Goal: Information Seeking & Learning: Learn about a topic

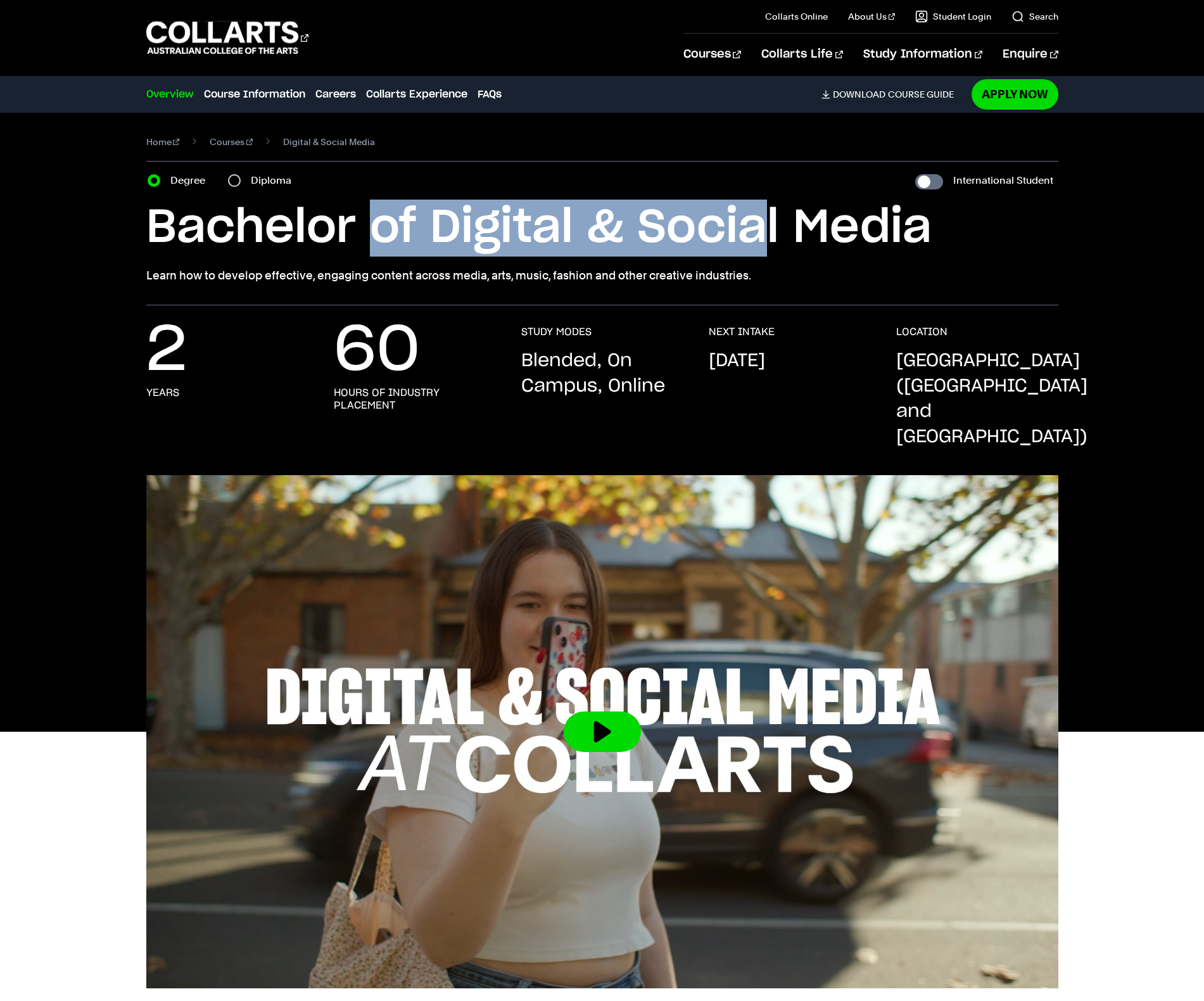
drag, startPoint x: 366, startPoint y: 225, endPoint x: 761, endPoint y: 252, distance: 395.9
click at [761, 252] on h1 "Bachelor of Digital & Social Media" at bounding box center [602, 227] width 912 height 57
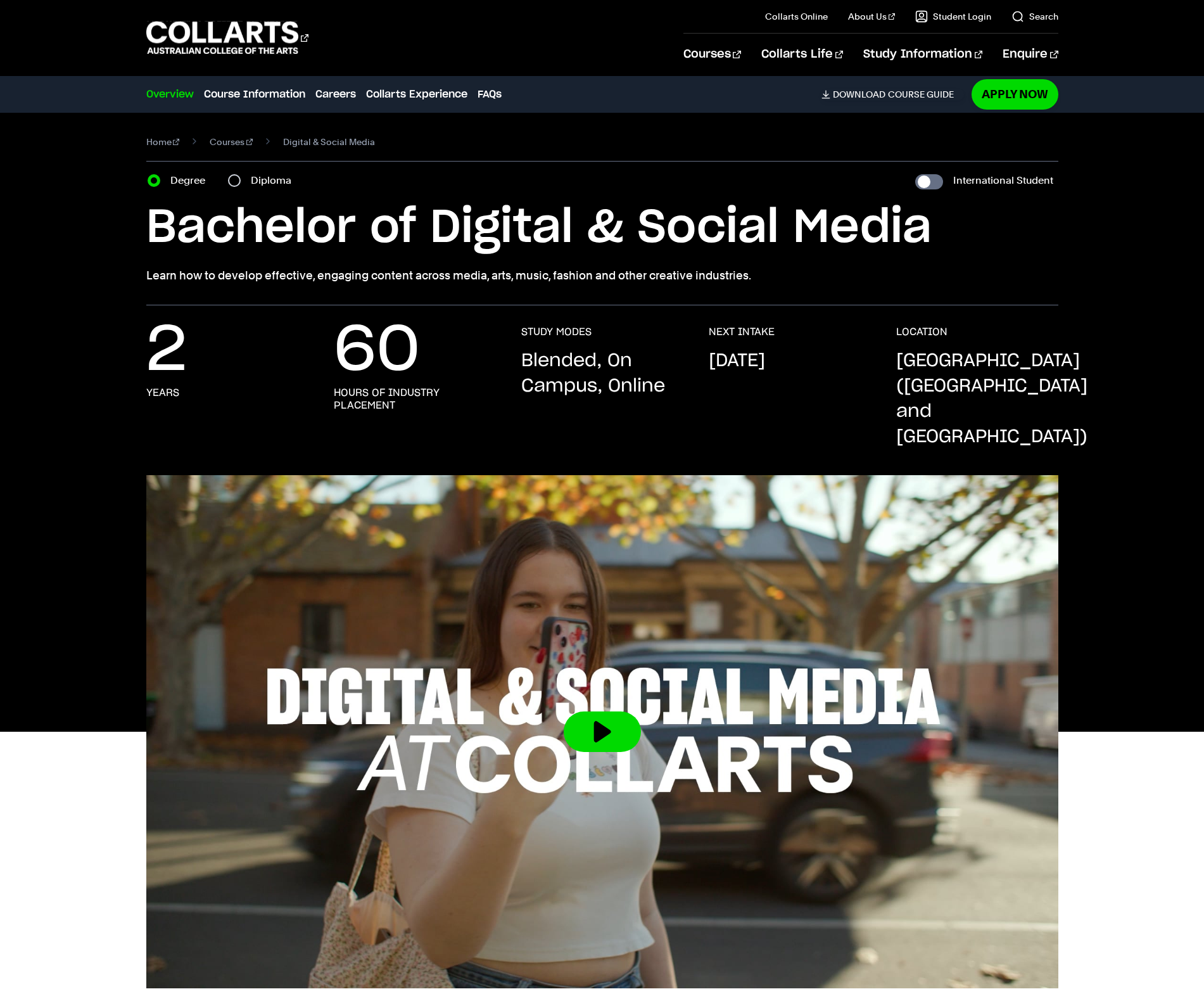
click at [761, 252] on h1 "Bachelor of Digital & Social Media" at bounding box center [602, 227] width 912 height 57
click at [225, 137] on link "Courses" at bounding box center [230, 141] width 43 height 18
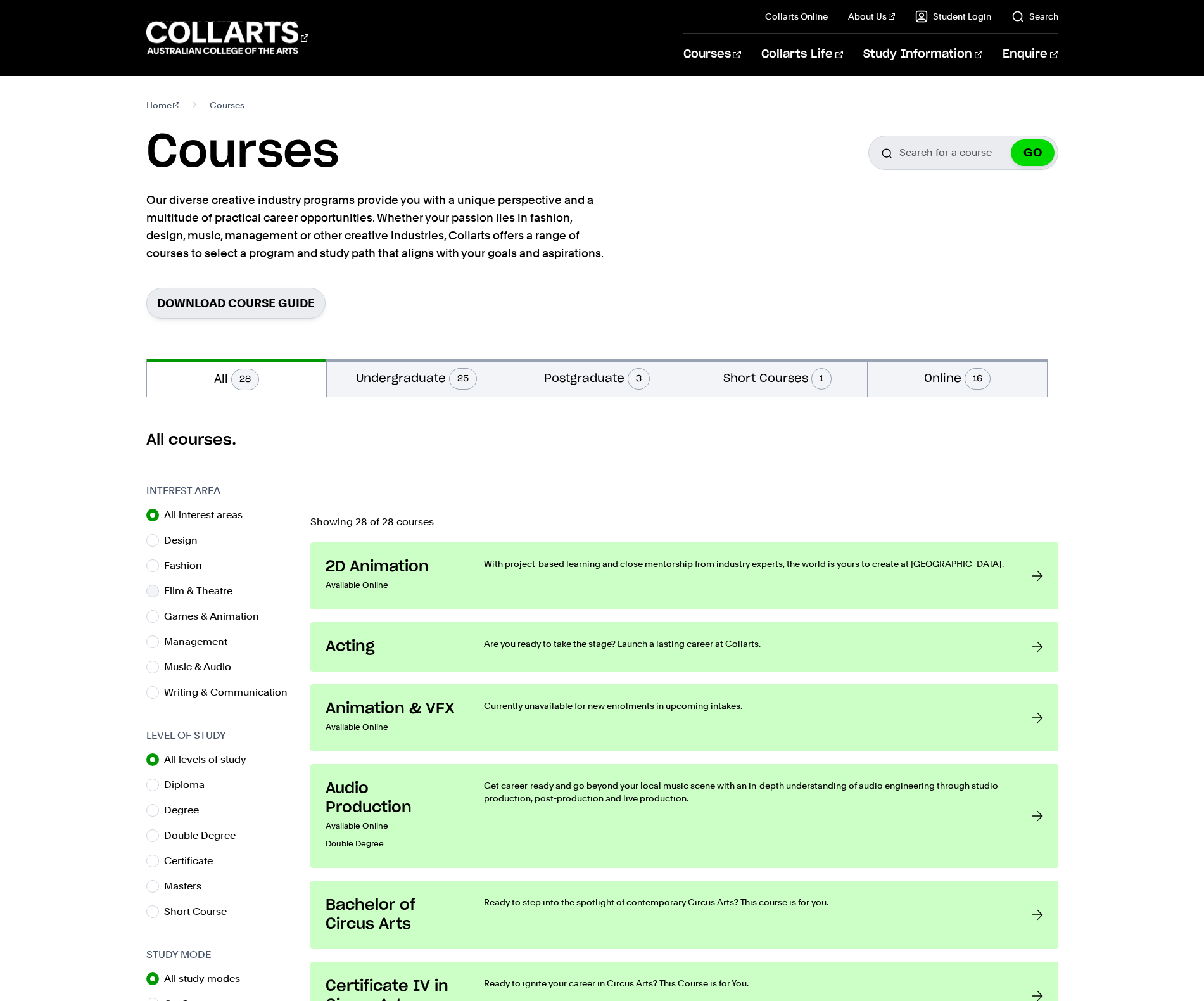
click at [173, 588] on label "Film & Theatre" at bounding box center [203, 591] width 79 height 18
click at [159, 588] on input "Film & Theatre" at bounding box center [152, 591] width 13 height 13
radio input "true"
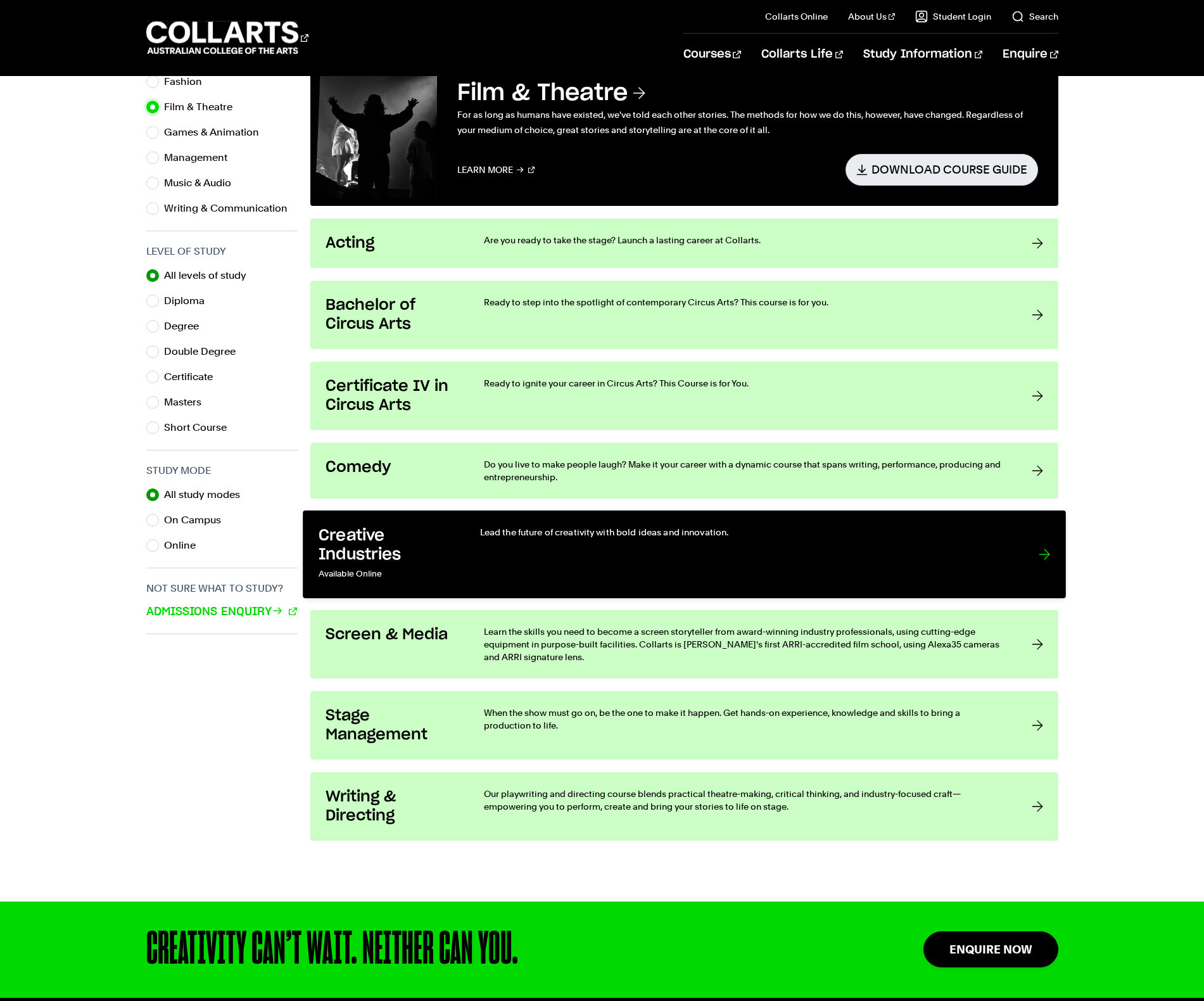
scroll to position [486, 0]
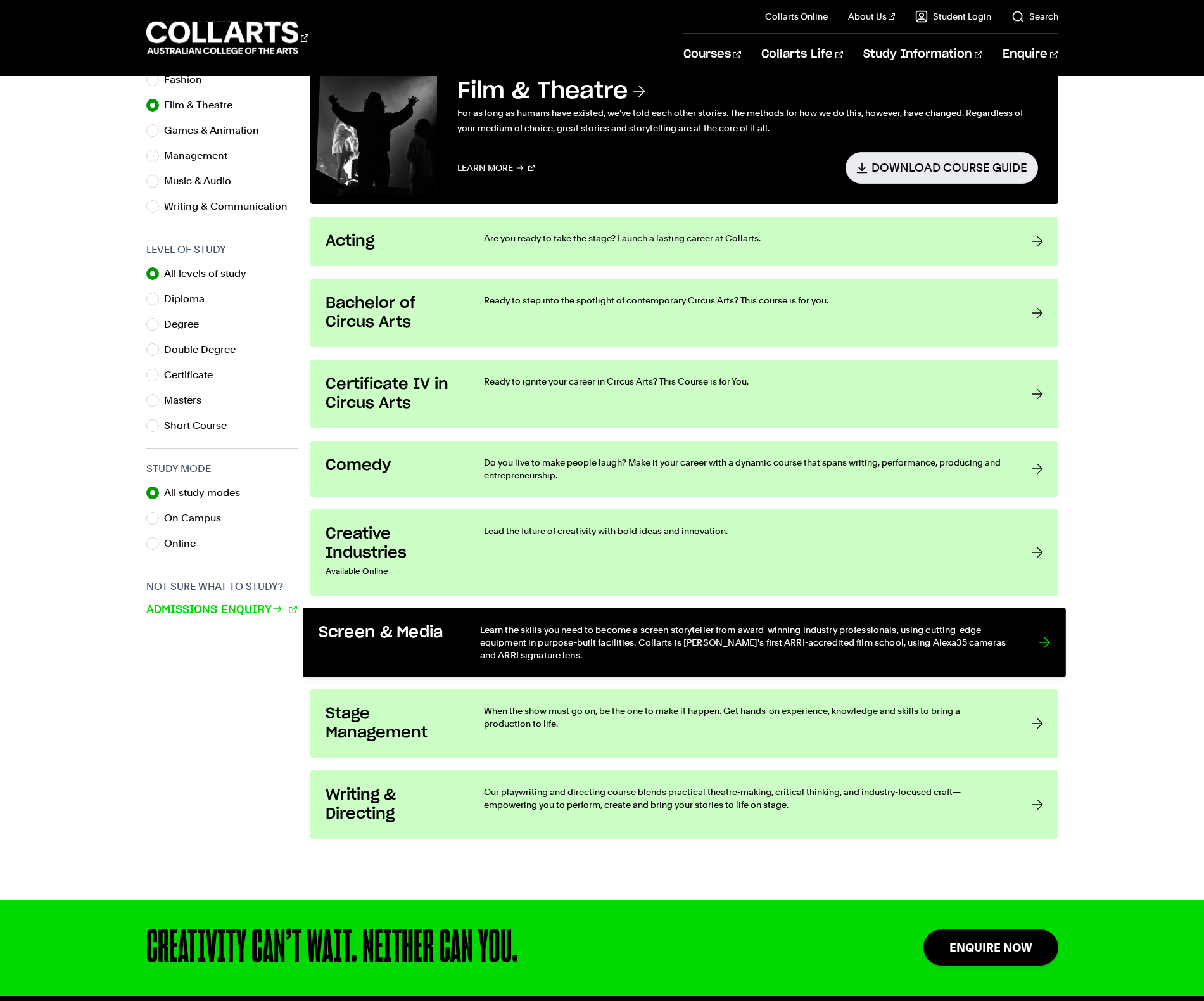
click at [560, 638] on p "Learn the skills you need to become a screen storyteller from award-winning ind…" at bounding box center [746, 642] width 533 height 38
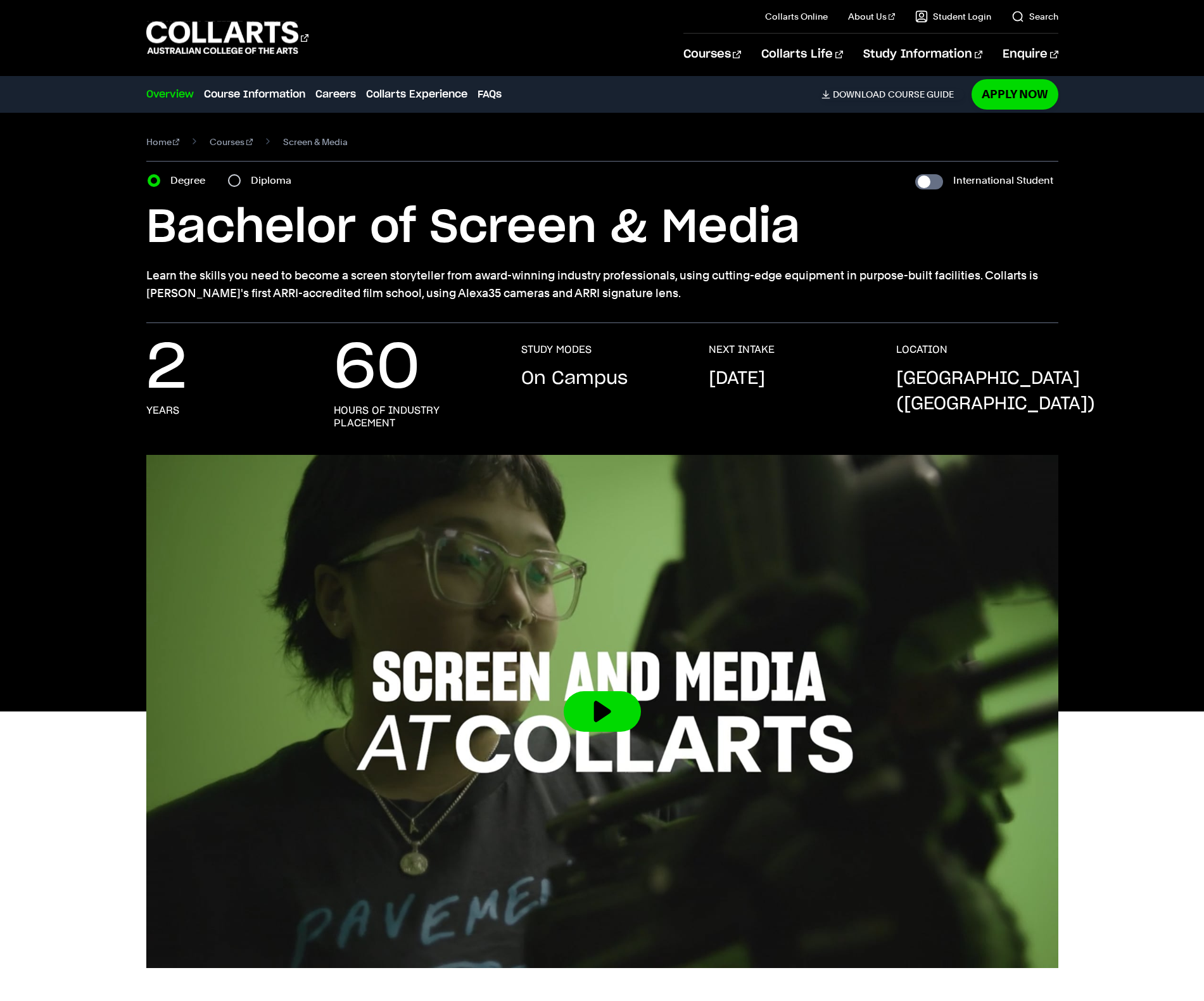
drag, startPoint x: 764, startPoint y: 269, endPoint x: 781, endPoint y: 273, distance: 17.5
click at [765, 269] on p "Learn the skills you need to become a screen storyteller from award-winning ind…" at bounding box center [602, 284] width 912 height 35
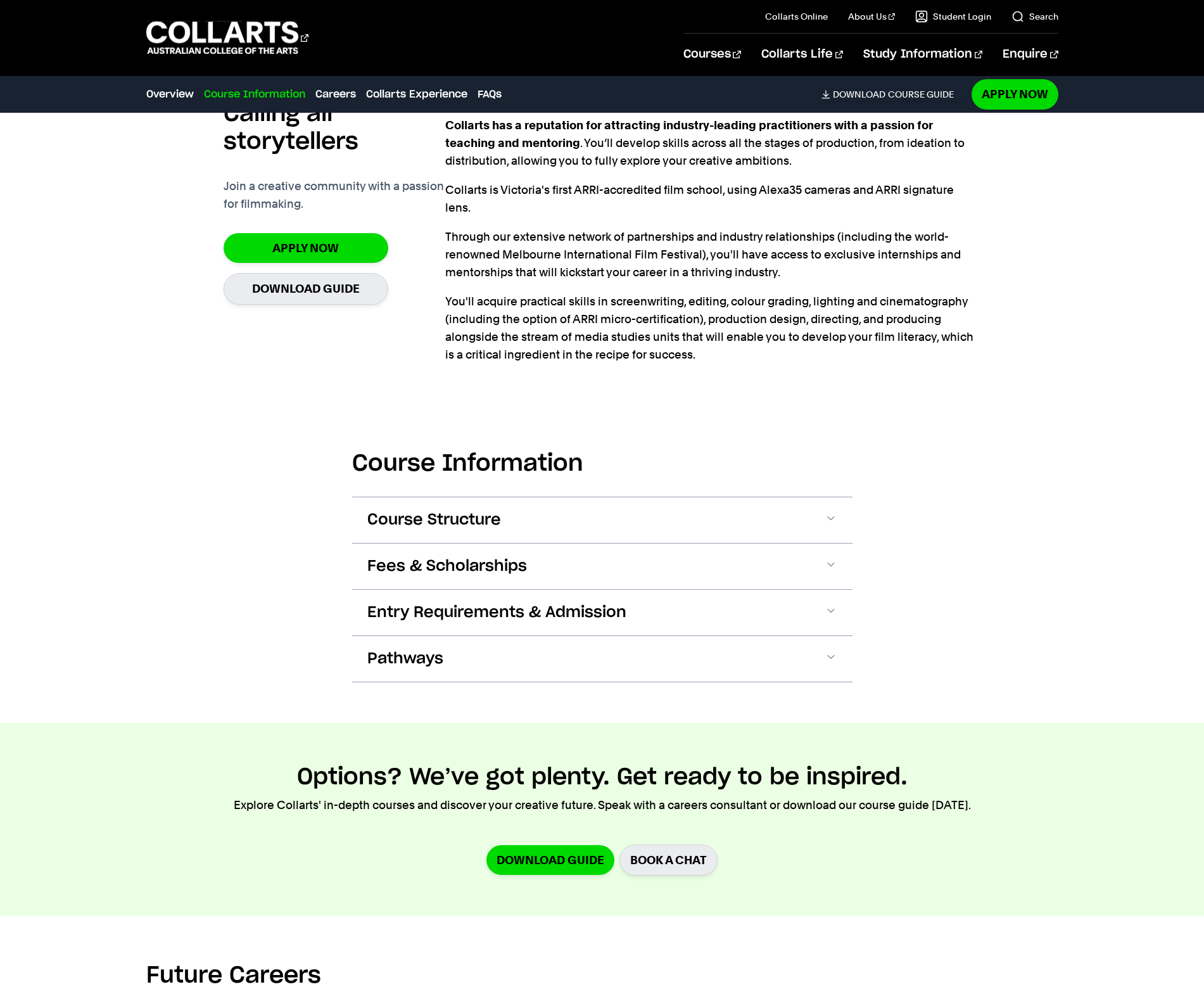
scroll to position [1023, 0]
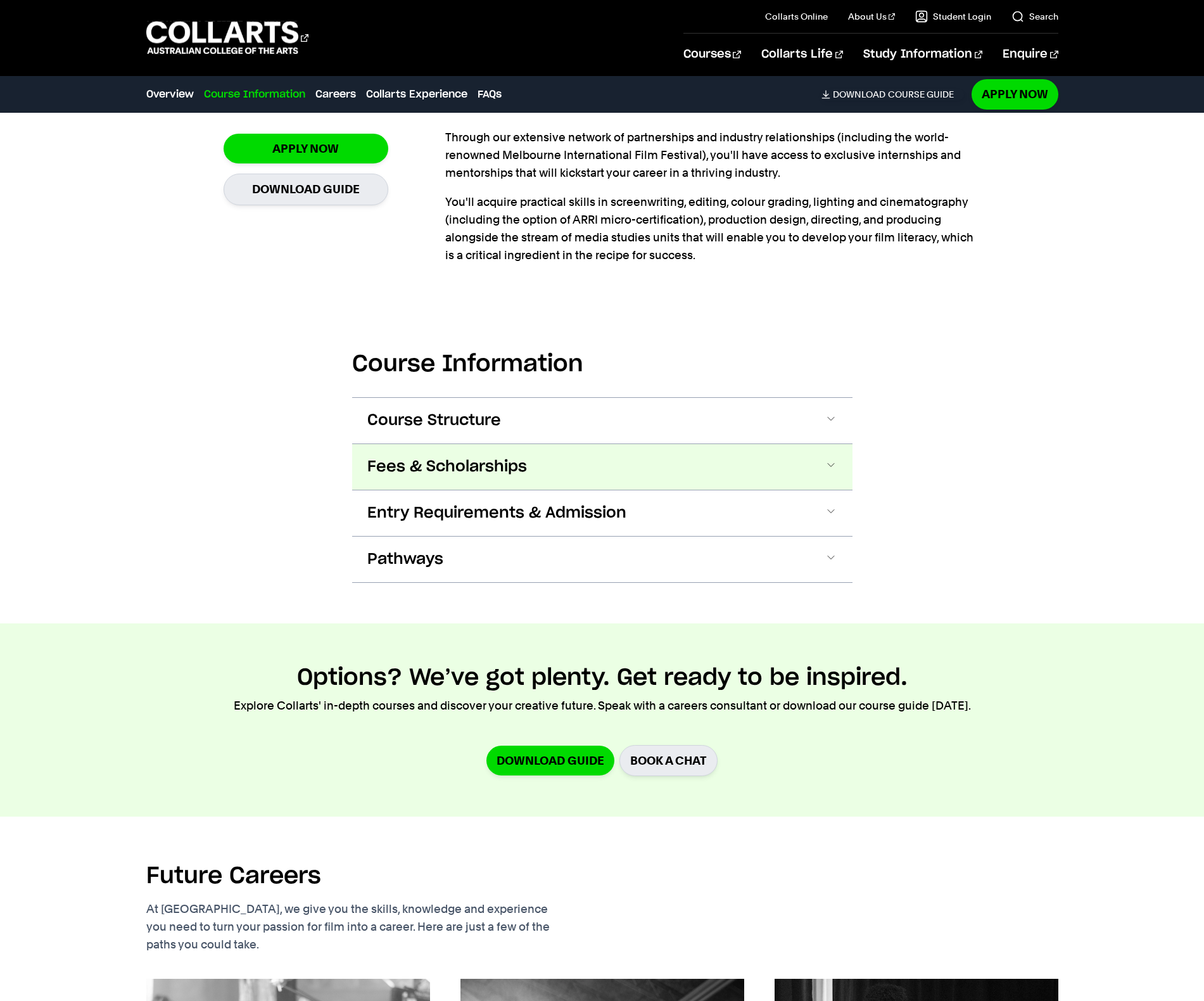
click at [535, 467] on button "Fees & Scholarships" at bounding box center [602, 467] width 500 height 45
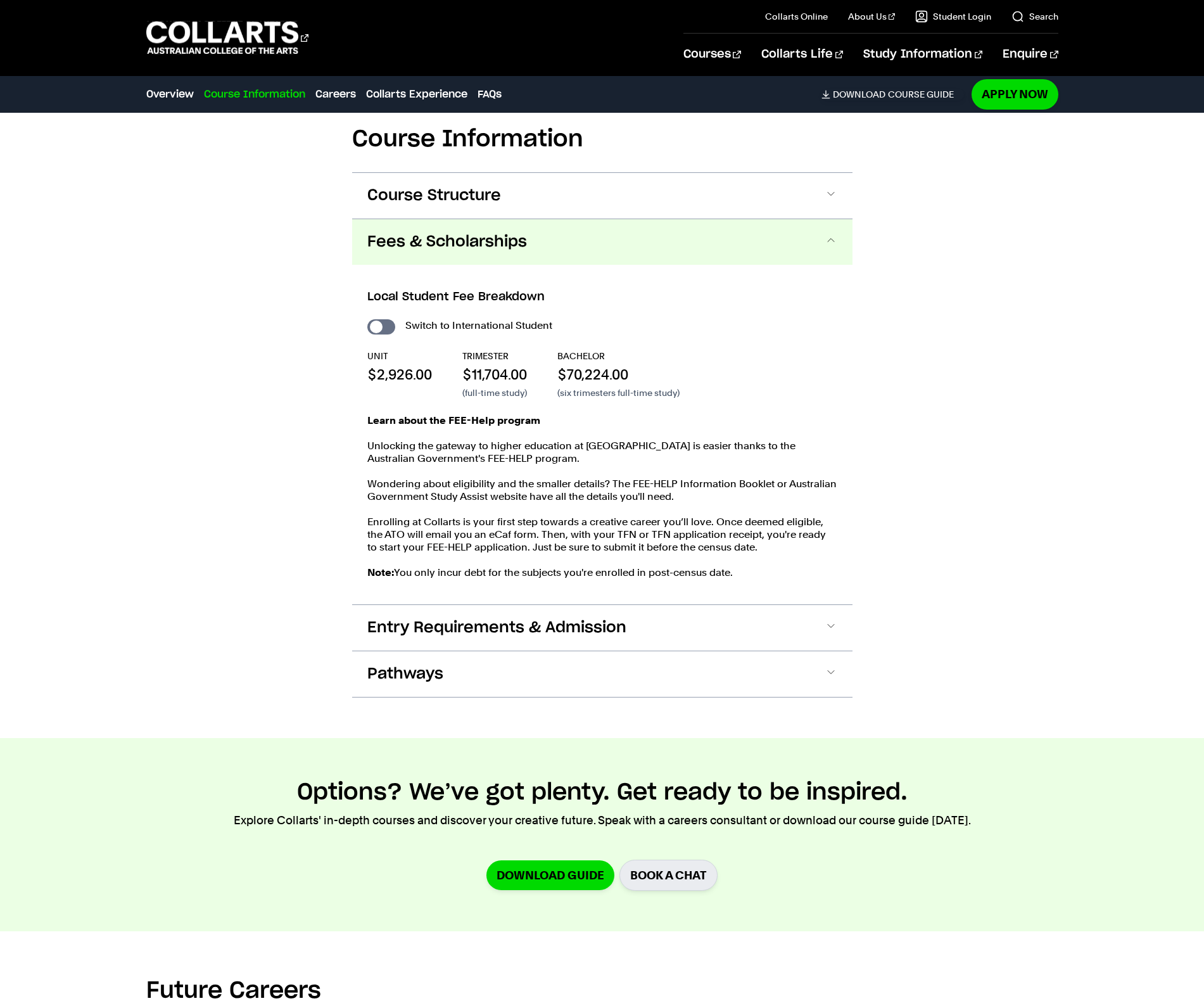
scroll to position [1246, 0]
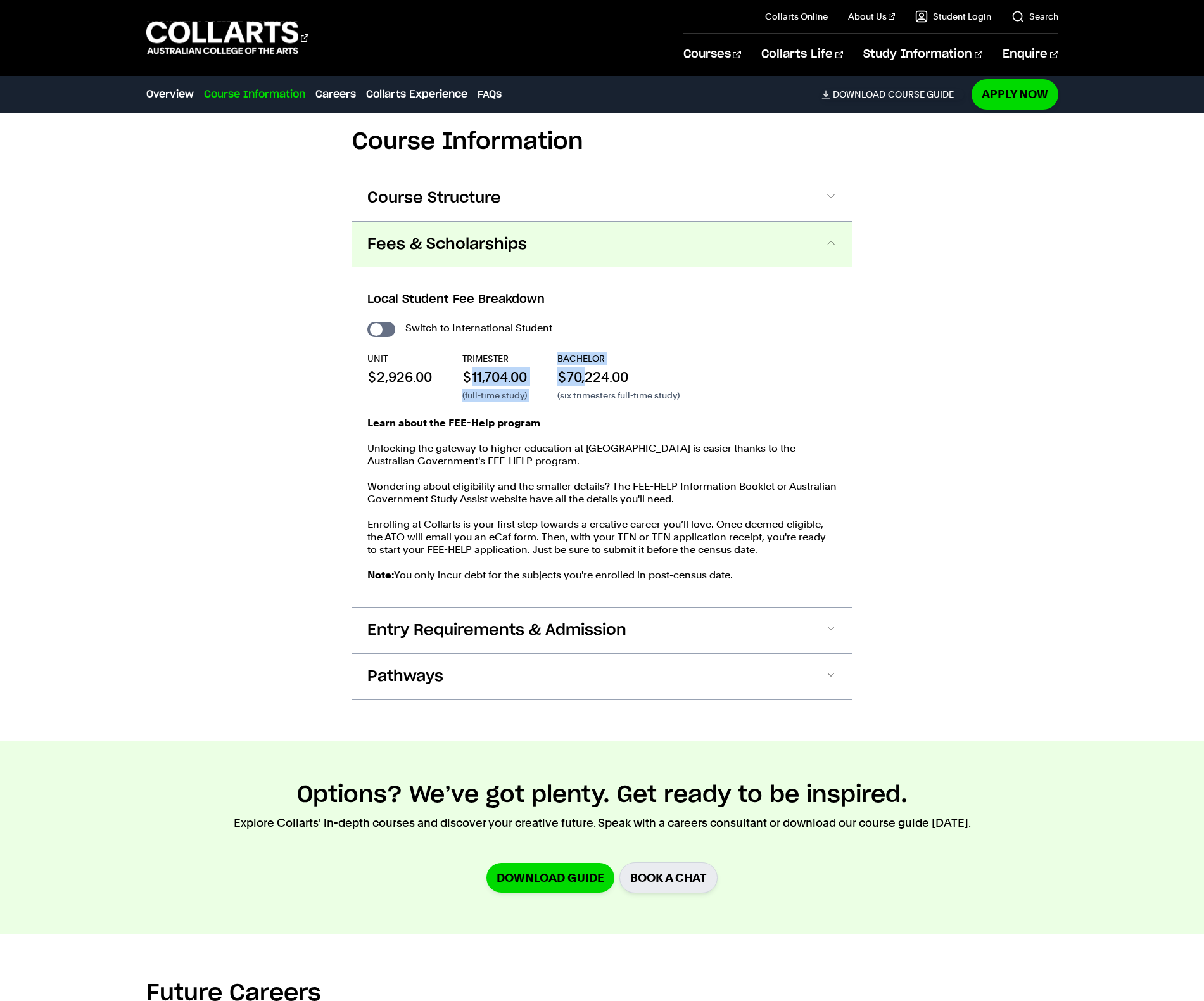
drag, startPoint x: 572, startPoint y: 373, endPoint x: 592, endPoint y: 374, distance: 20.0
click at [591, 374] on div "UNIT $2,926.00 TRIMESTER $11,704.00 (full-time study) BACHELOR $70,224.00 (six …" at bounding box center [602, 377] width 470 height 49
click at [592, 374] on p "$70,224.00" at bounding box center [618, 377] width 122 height 19
drag, startPoint x: 720, startPoint y: 395, endPoint x: 387, endPoint y: 371, distance: 333.9
click at [387, 371] on div "UNIT $2,926.00 TRIMESTER $11,704.00 (full-time study) BACHELOR $70,224.00 (six …" at bounding box center [602, 377] width 470 height 49
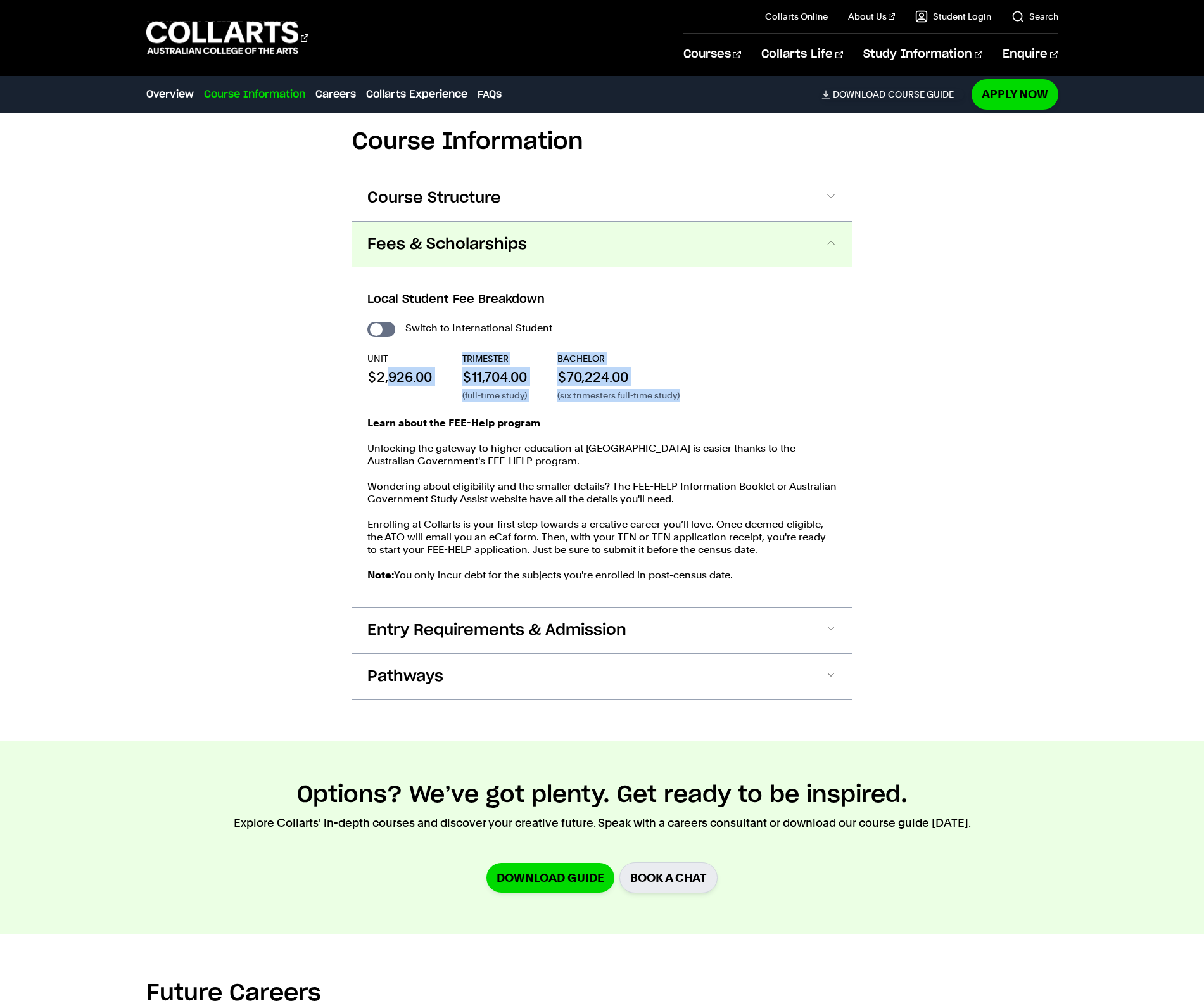
click at [387, 371] on p "$2,926.00" at bounding box center [399, 377] width 65 height 19
drag, startPoint x: 363, startPoint y: 360, endPoint x: 714, endPoint y: 390, distance: 352.3
click at [714, 390] on div "Local Student Fee Breakdown Switch to International Student UNIT $2,926.00 TRIM…" at bounding box center [602, 437] width 500 height 340
click at [714, 390] on div "UNIT $2,926.00 TRIMESTER $11,704.00 (full-time study) BACHELOR $70,224.00 (six …" at bounding box center [602, 377] width 470 height 49
click at [384, 332] on input "International Student" at bounding box center [381, 329] width 28 height 15
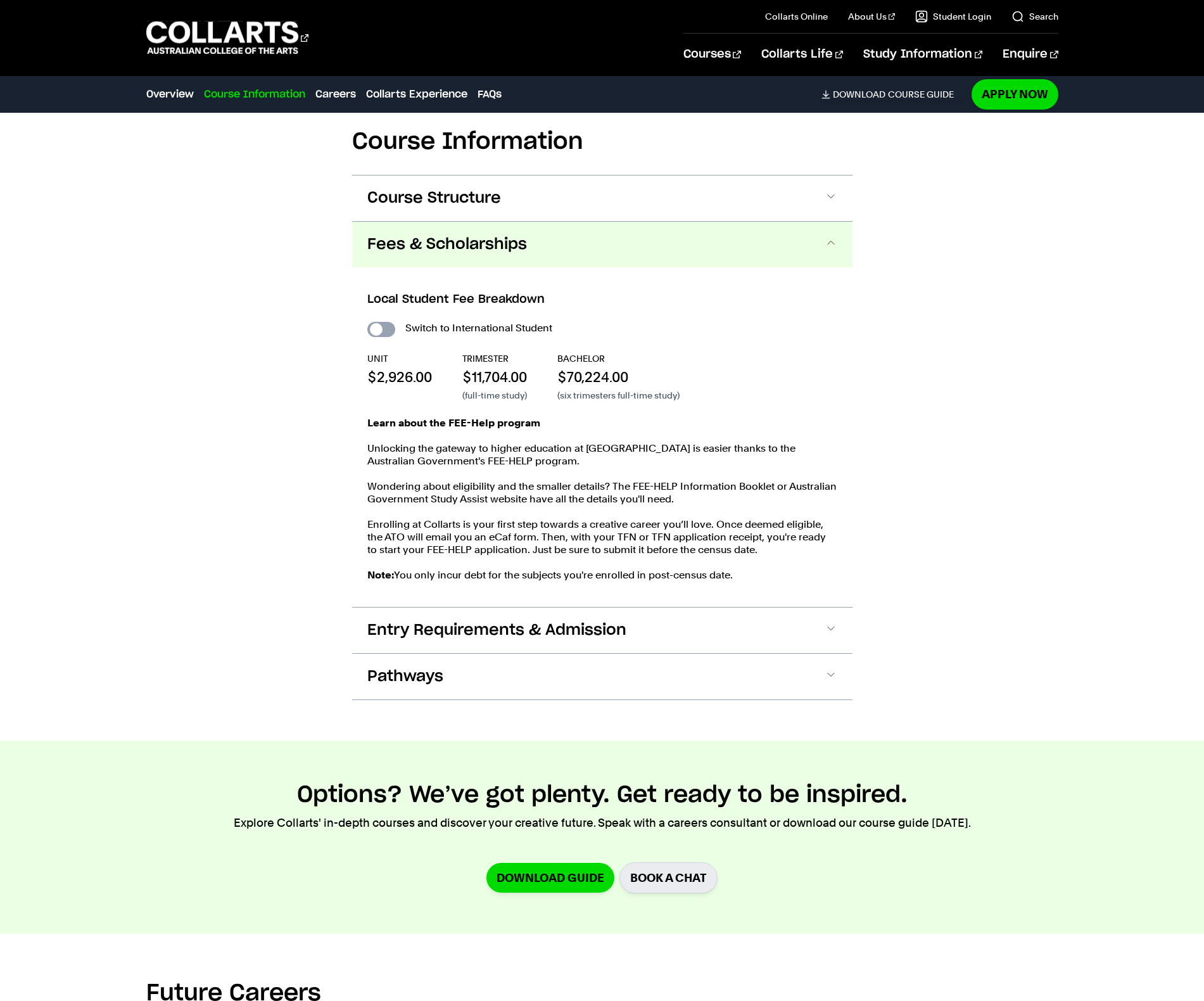
checkbox input "true"
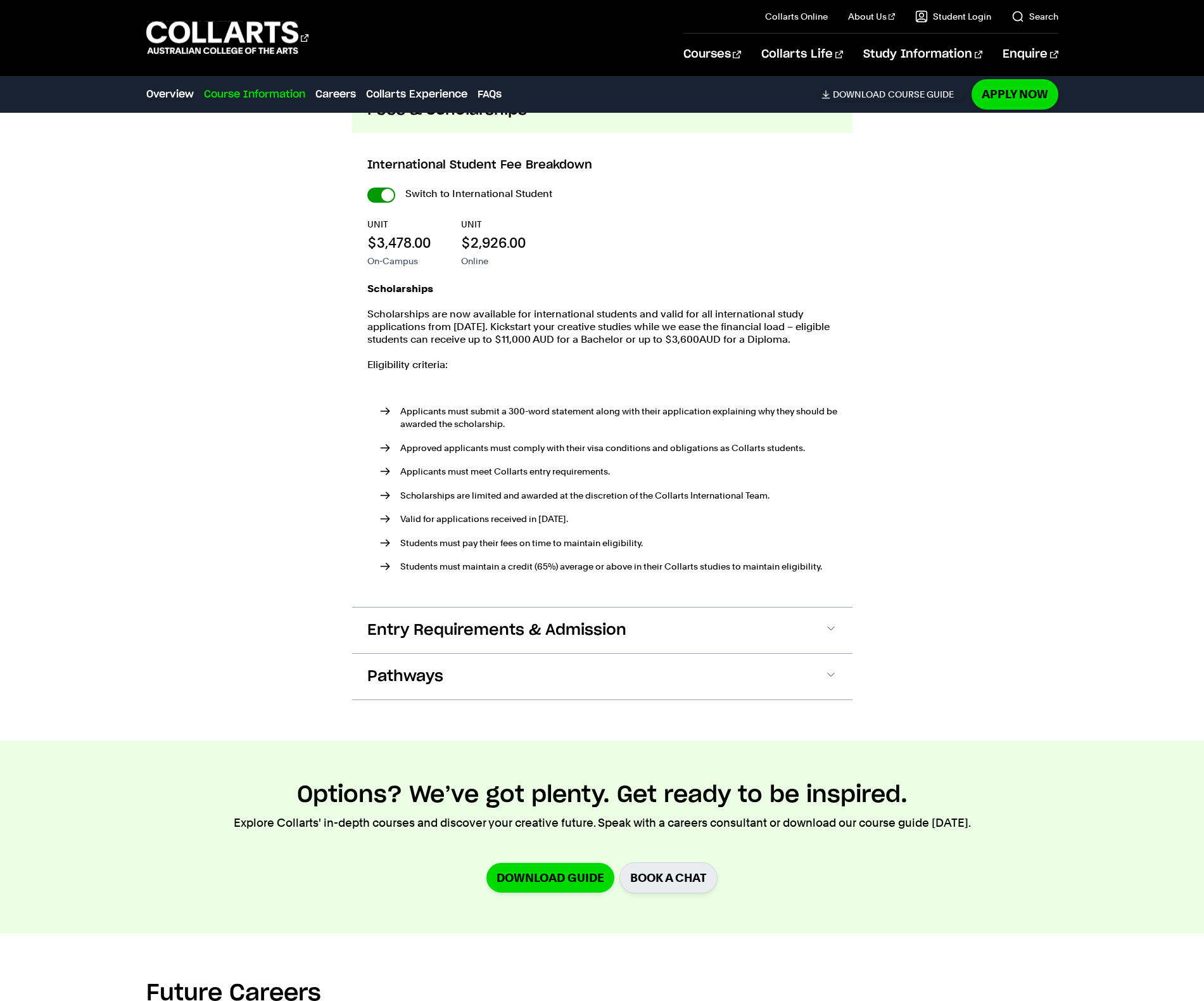
click at [378, 195] on input "International Student" at bounding box center [381, 195] width 28 height 15
checkbox input "false"
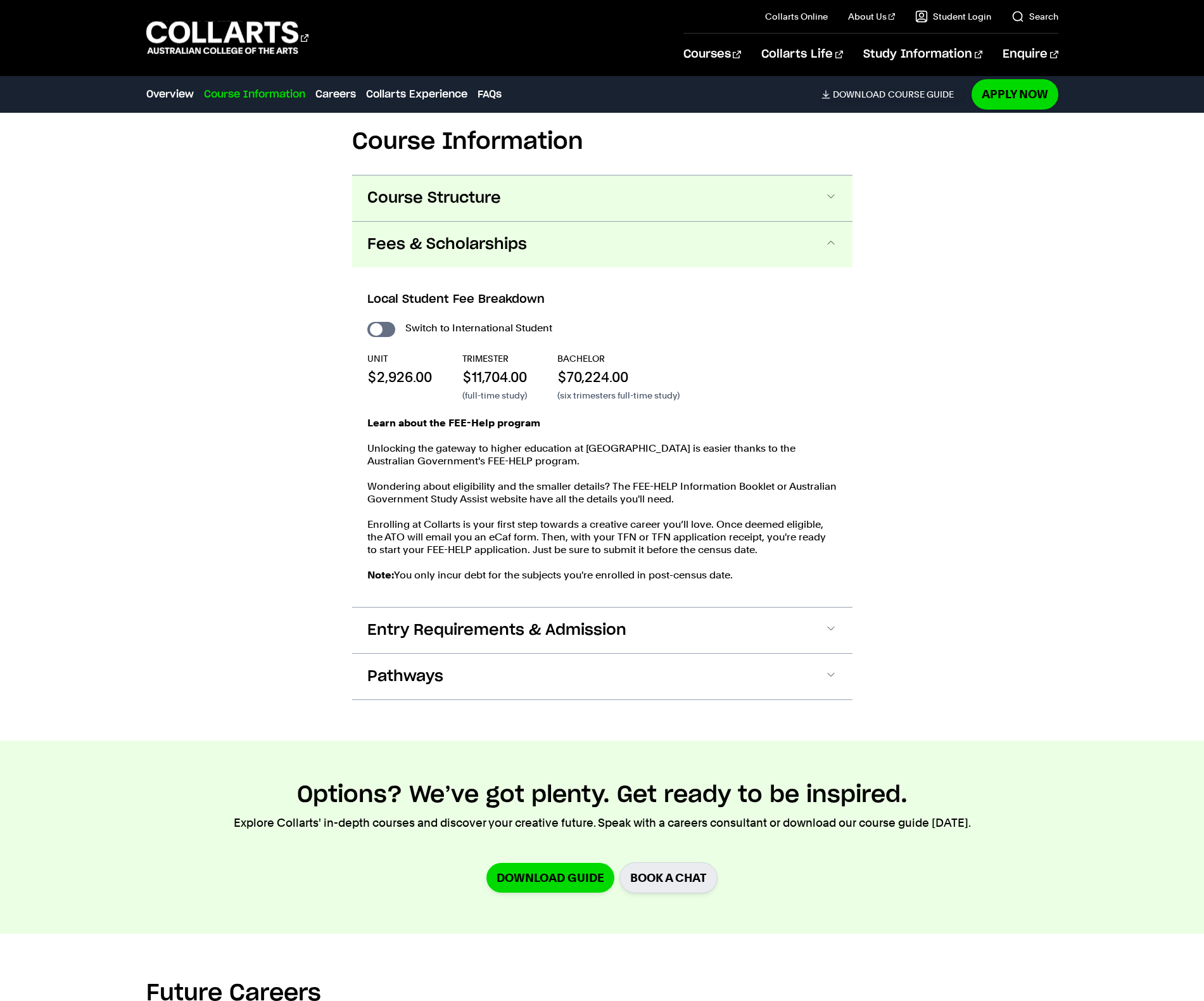
click at [434, 204] on span "Course Structure" at bounding box center [434, 198] width 134 height 20
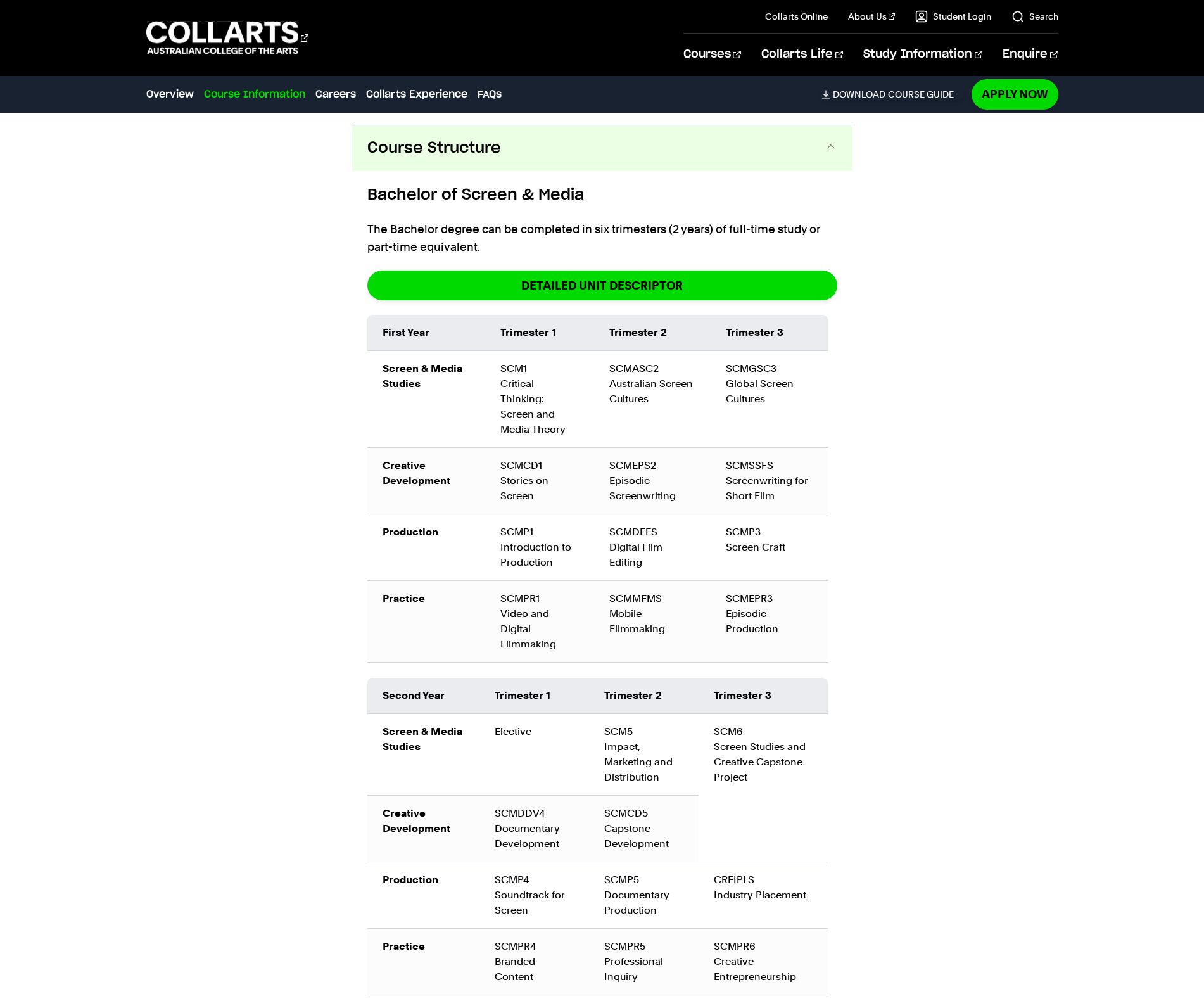
scroll to position [1307, 0]
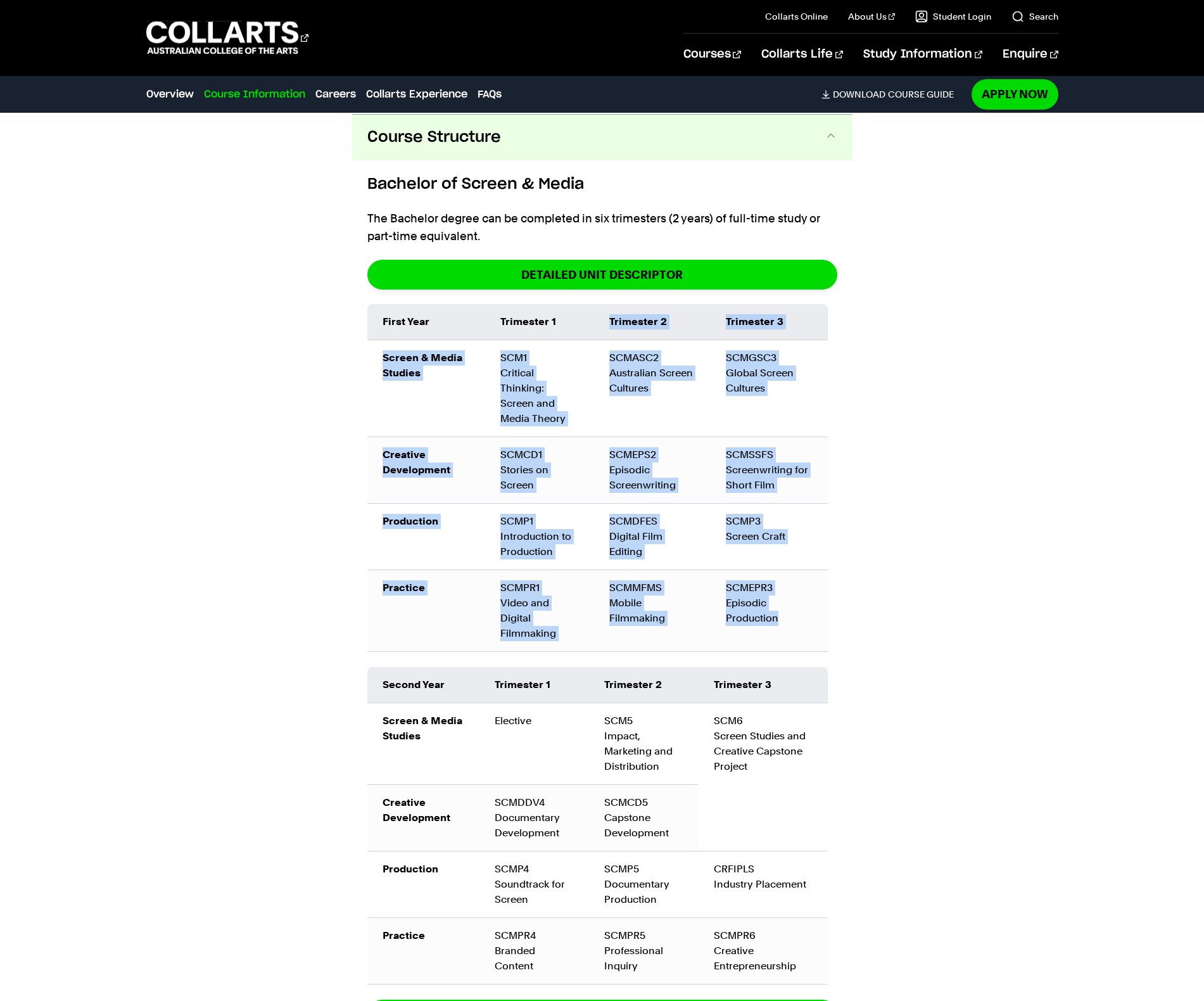
drag, startPoint x: 598, startPoint y: 320, endPoint x: 775, endPoint y: 606, distance: 336.3
click at [775, 606] on table "First Year Trimester 1 Trimester 2 Trimester 3 Screen & Media Studies SCM1 Crit…" at bounding box center [597, 477] width 460 height 348
click at [776, 606] on div "SCMEPR3 Episodic Production" at bounding box center [769, 603] width 86 height 45
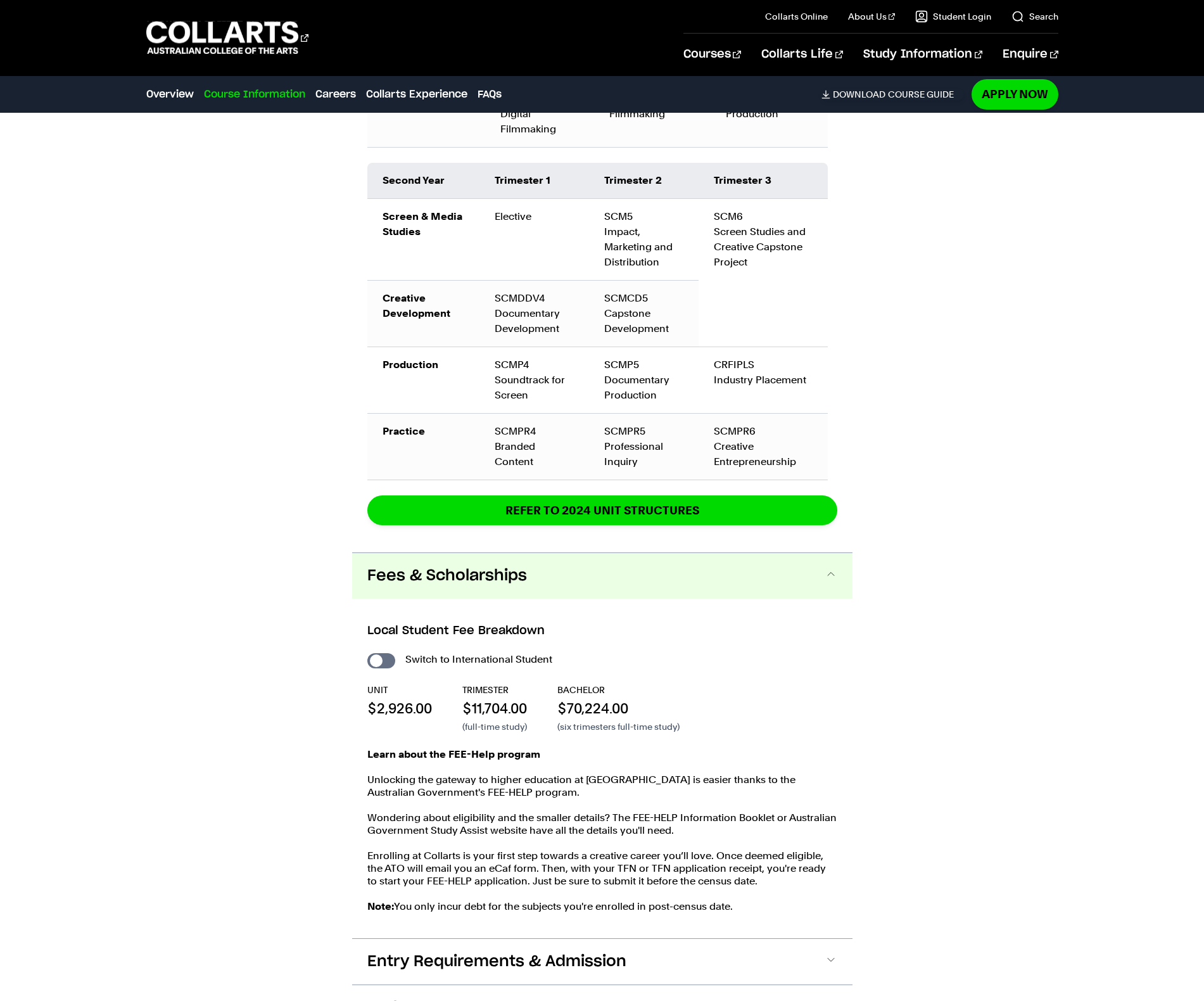
scroll to position [1809, 0]
click at [610, 570] on button "Fees & Scholarships" at bounding box center [602, 577] width 500 height 45
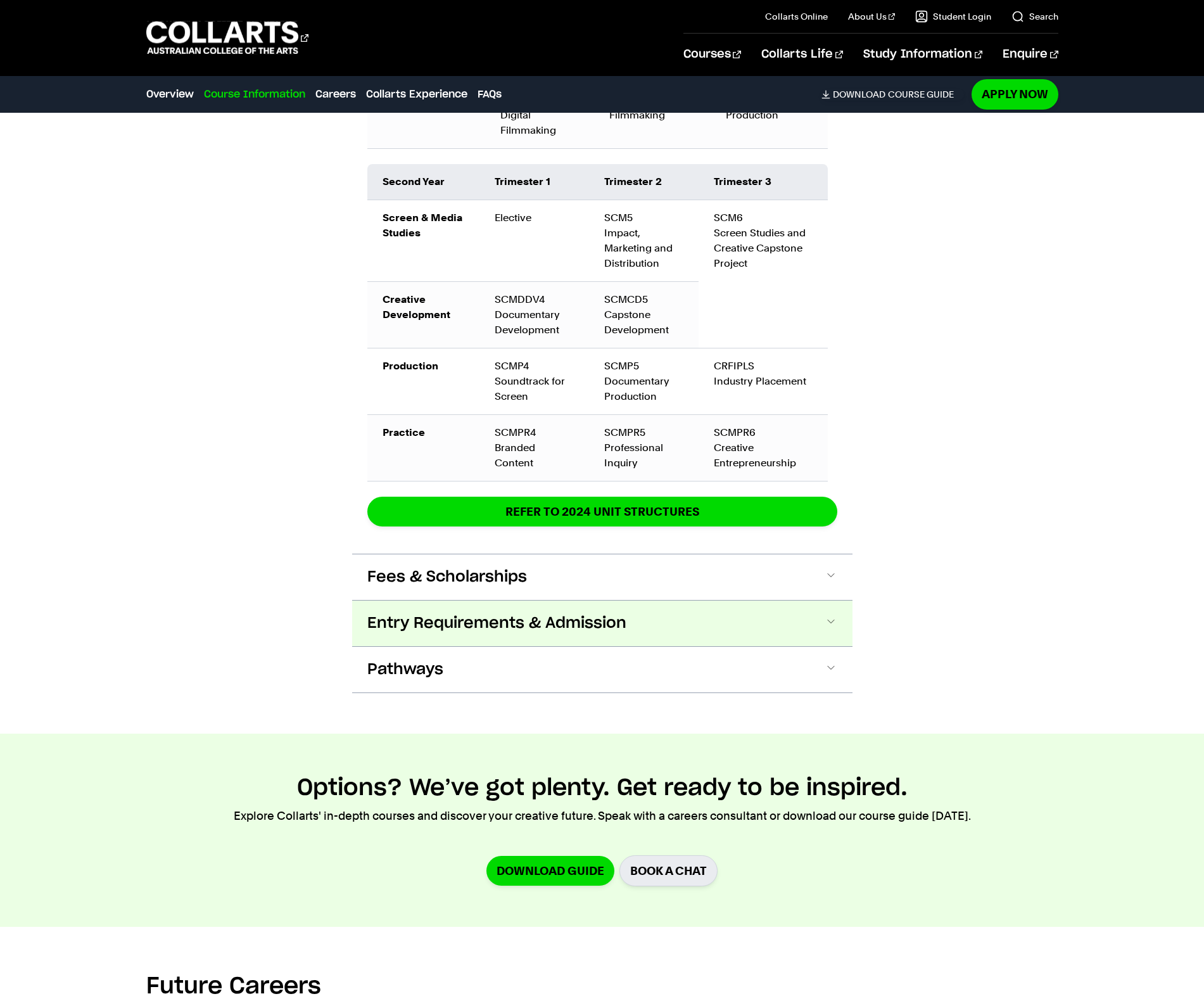
click at [591, 613] on span "Entry Requirements & Admission" at bounding box center [497, 624] width 259 height 20
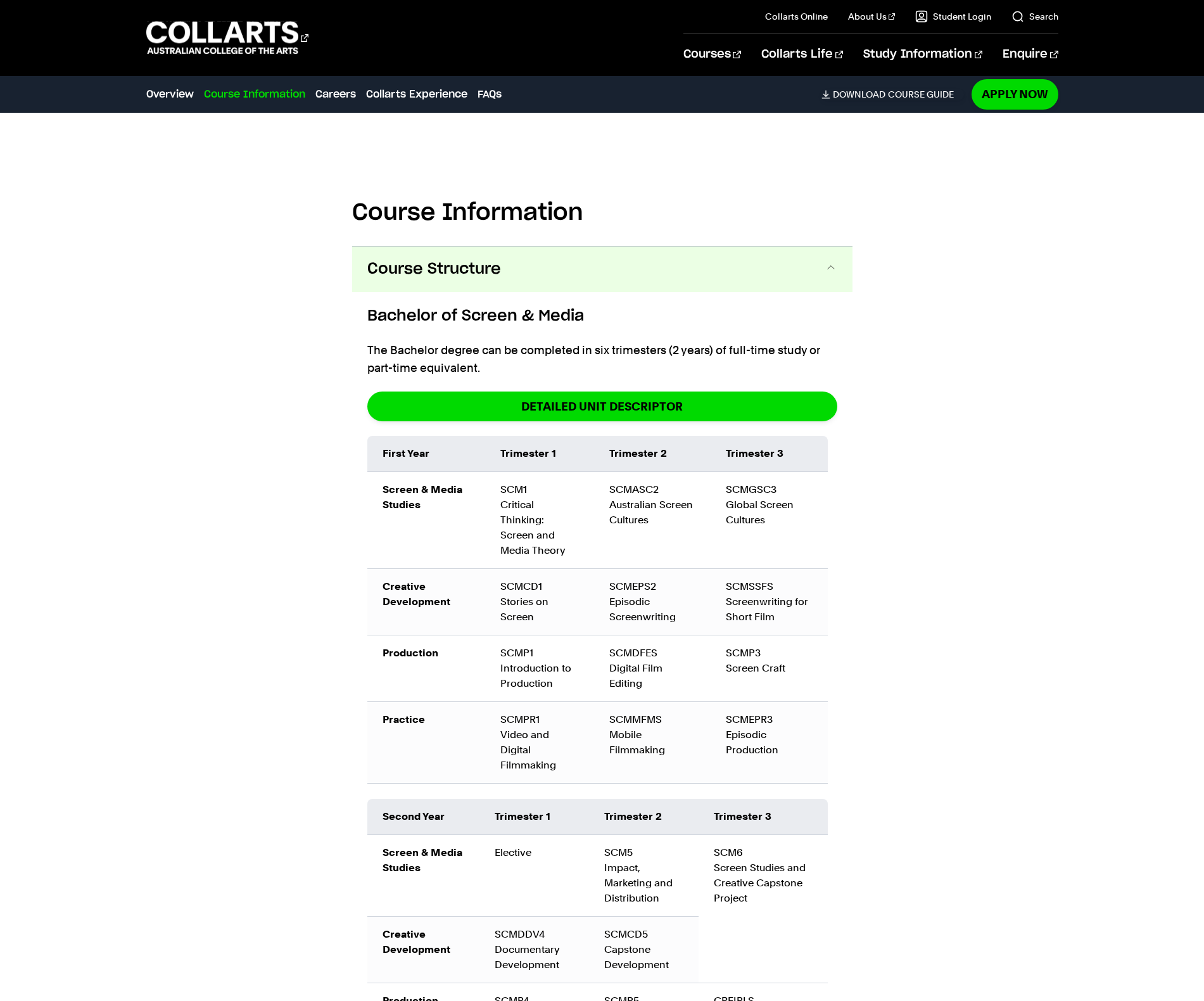
scroll to position [1171, 0]
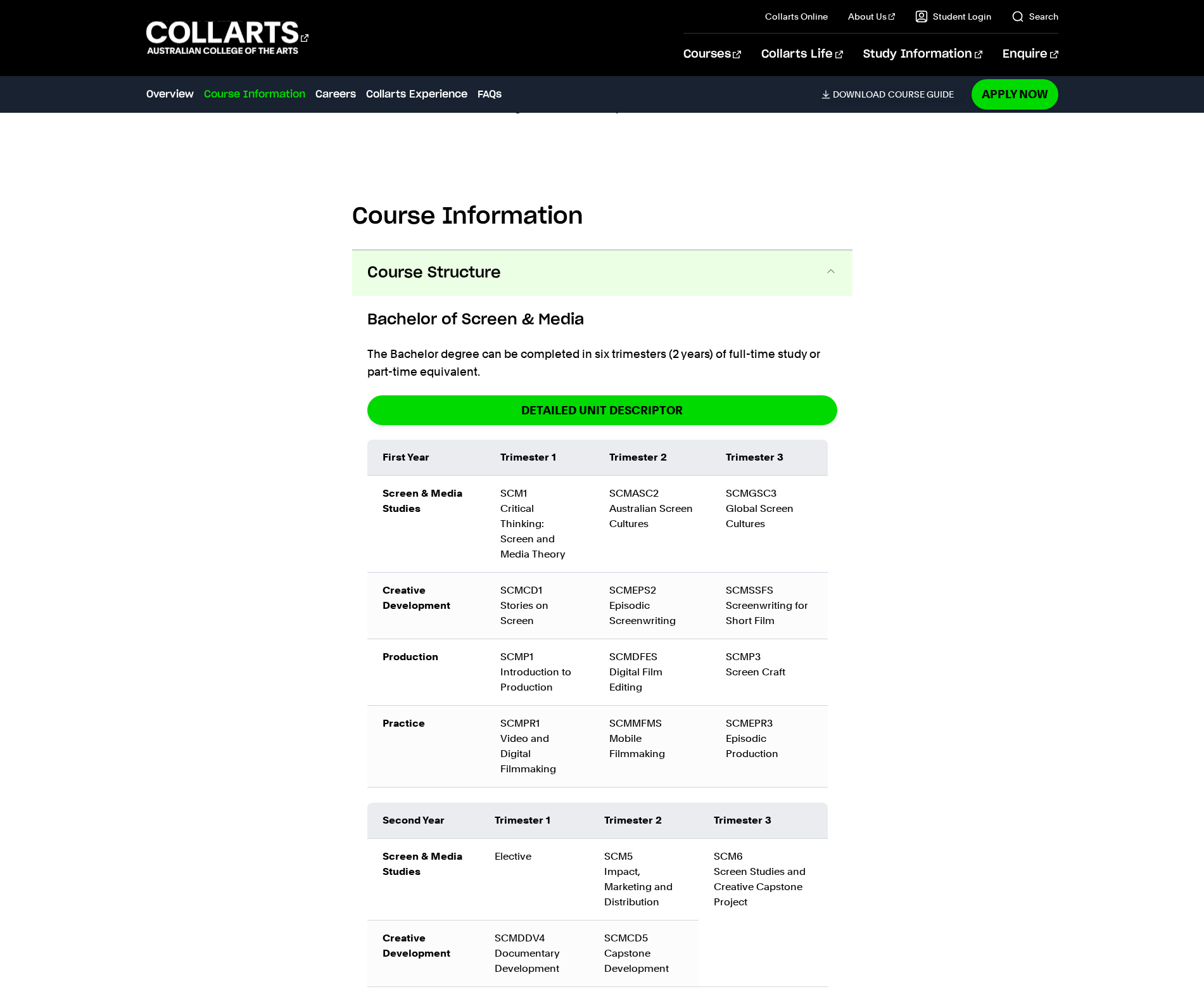
click at [597, 283] on button "Course Structure" at bounding box center [602, 273] width 500 height 45
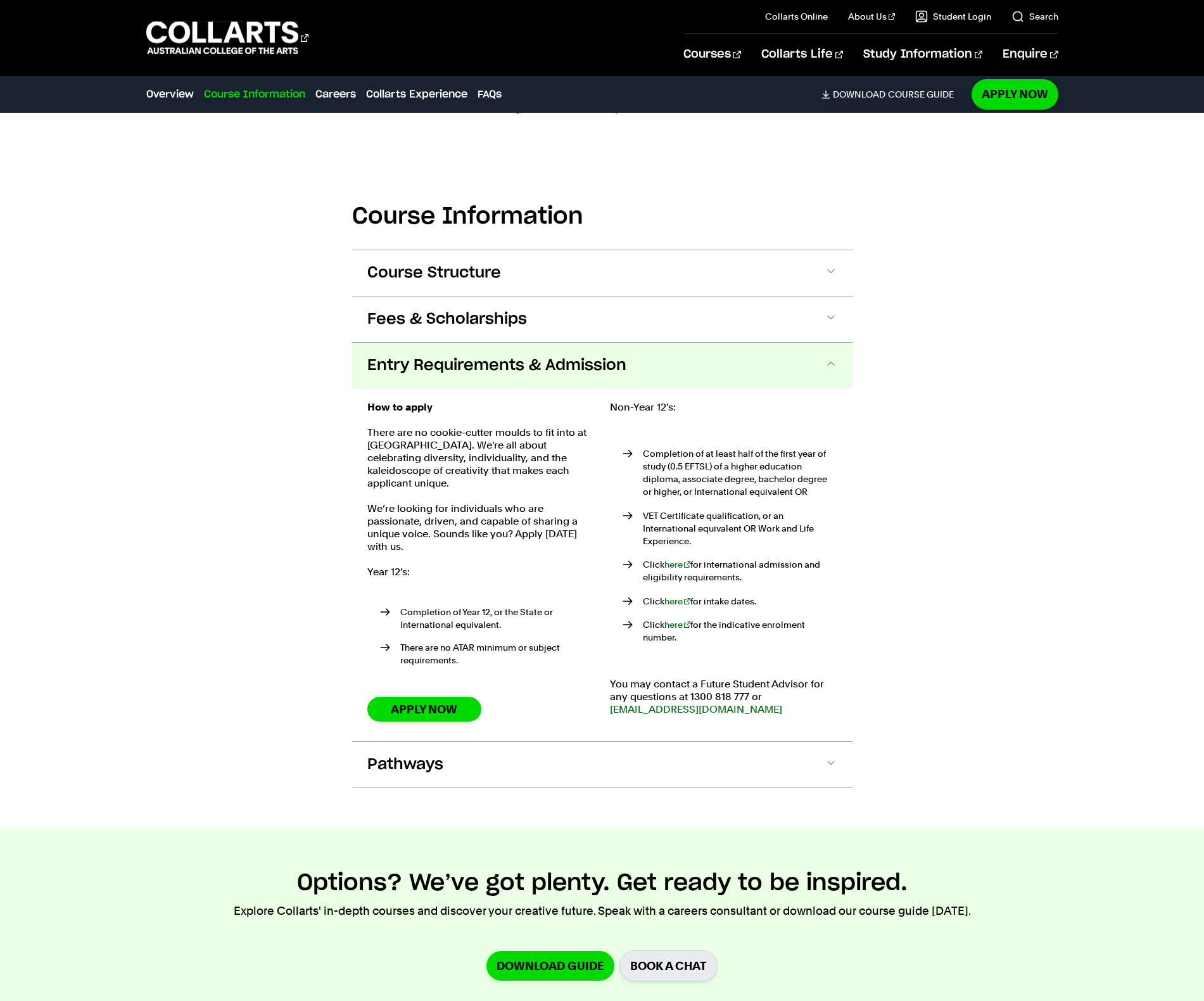
click at [577, 361] on span "Entry Requirements & Admission" at bounding box center [497, 366] width 259 height 20
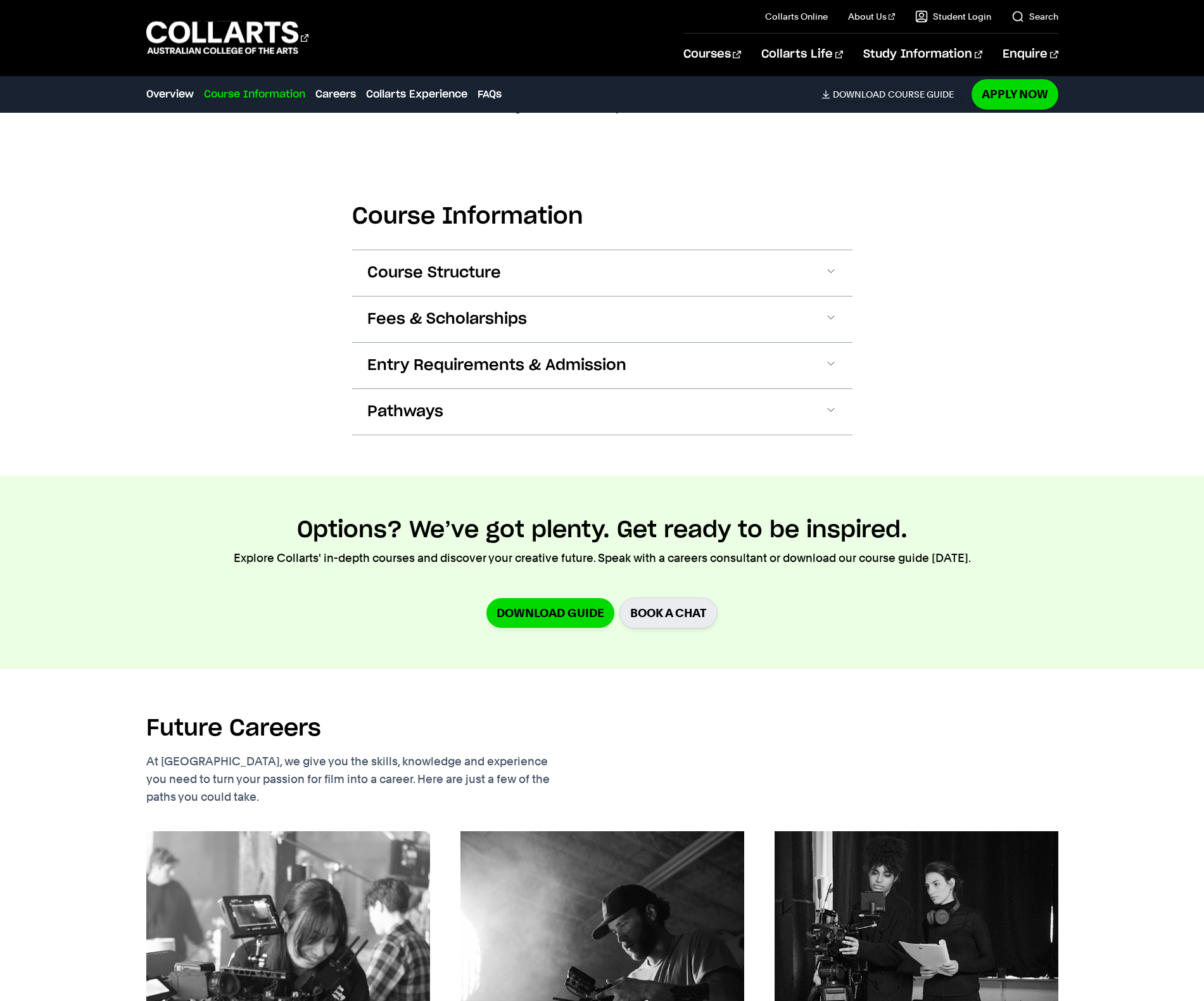
click at [554, 544] on div "Options? We’ve got plenty. Get ready to be inspired. Explore Collarts' in-depth…" at bounding box center [602, 572] width 1116 height 112
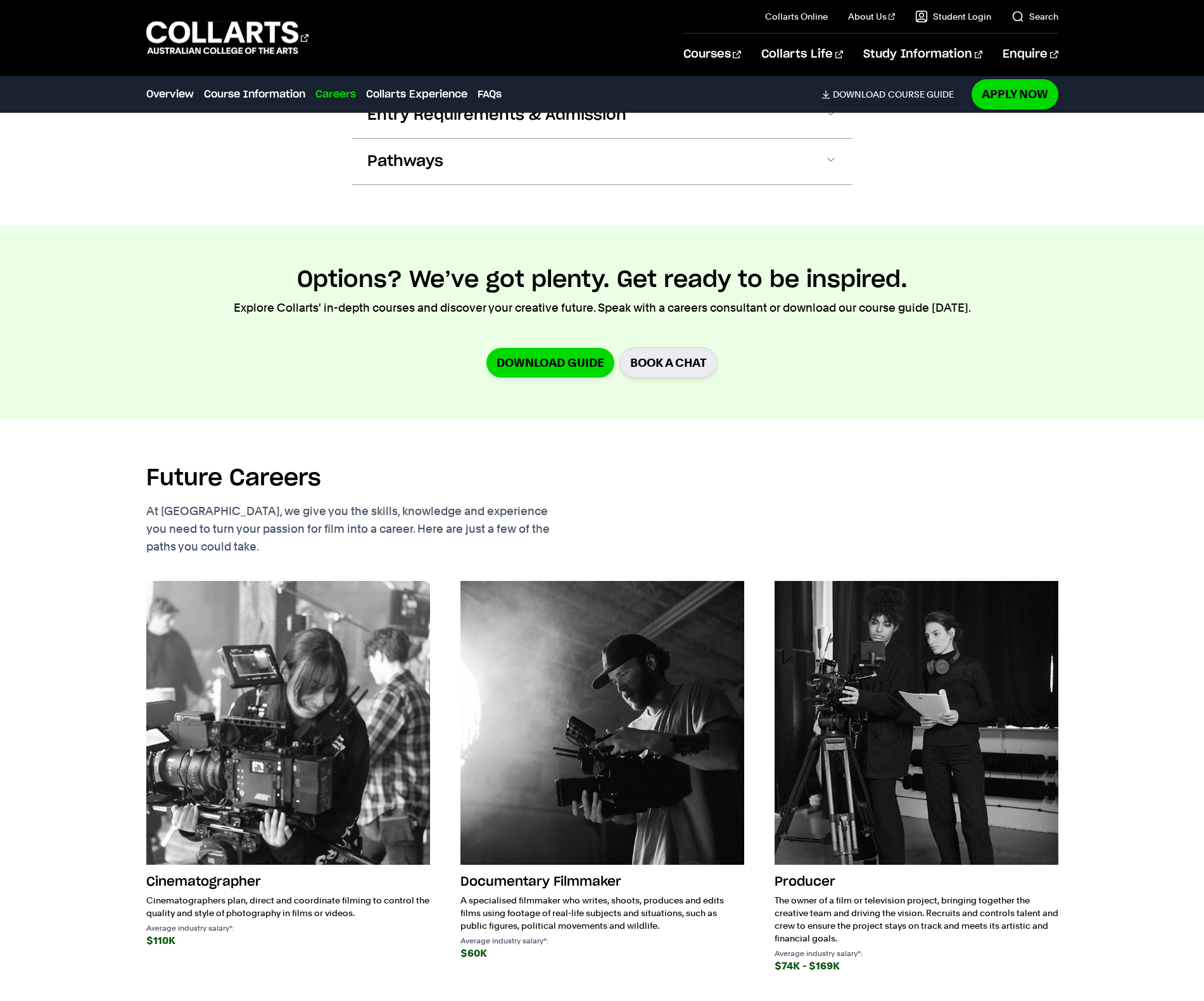
scroll to position [1604, 0]
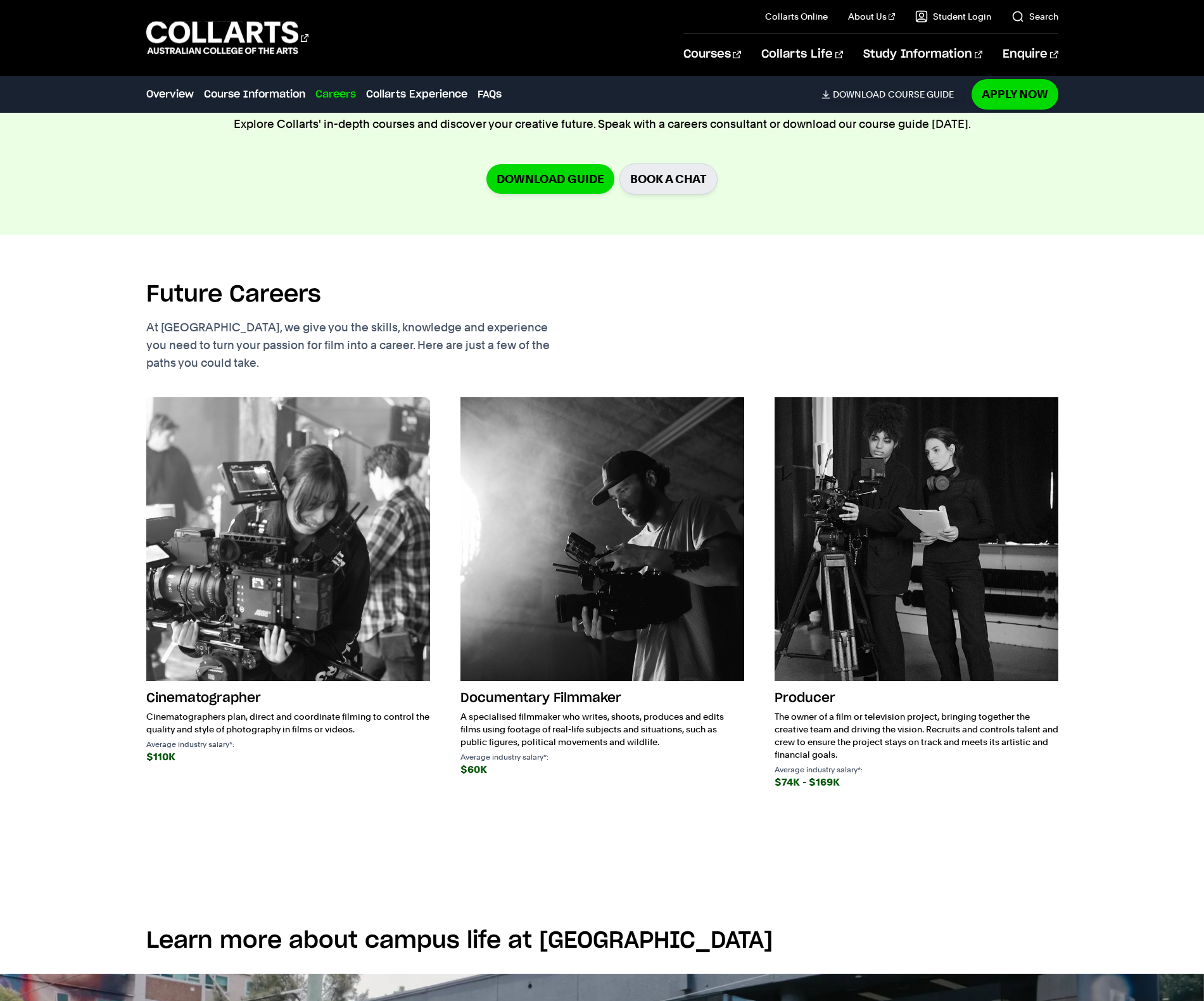
click at [379, 731] on div "Cinematographer Cinematographers plan, direct and coordinate filming to control…" at bounding box center [288, 726] width 284 height 80
click at [379, 731] on p "Cinematographers plan, direct and coordinate filming to control the quality and…" at bounding box center [288, 723] width 284 height 25
drag, startPoint x: 384, startPoint y: 745, endPoint x: 332, endPoint y: 685, distance: 79.4
click at [332, 685] on div "Cinematographer Cinematographers plan, direct and coordinate filming to control…" at bounding box center [288, 594] width 284 height 394
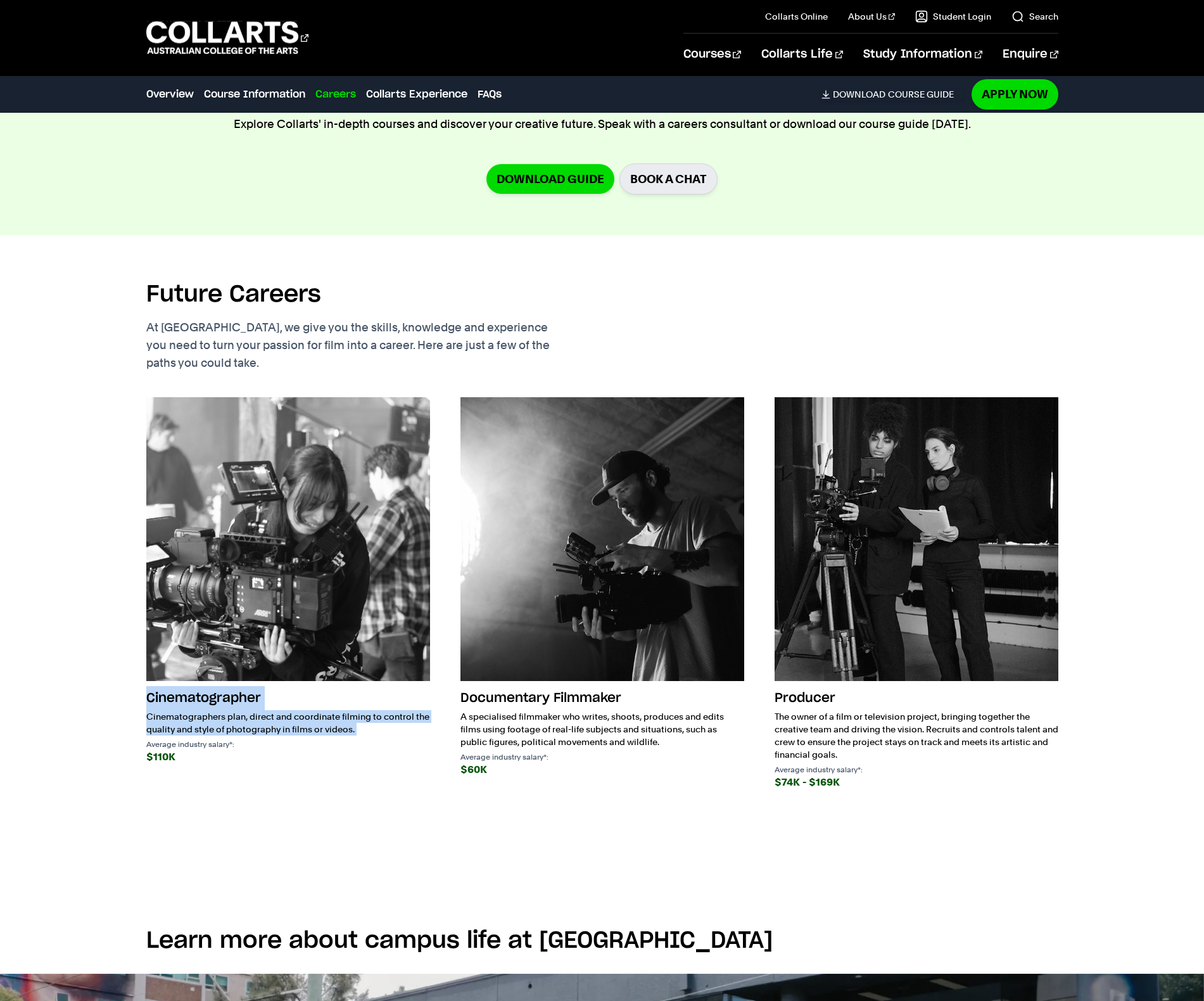
drag, startPoint x: 332, startPoint y: 685, endPoint x: 356, endPoint y: 741, distance: 60.9
click at [357, 739] on div "Cinematographer Cinematographers plan, direct and coordinate filming to control…" at bounding box center [288, 594] width 284 height 394
click at [356, 741] on p "Average industry salary*:" at bounding box center [288, 745] width 284 height 8
drag, startPoint x: 356, startPoint y: 742, endPoint x: 333, endPoint y: 697, distance: 50.5
click at [333, 697] on div "Cinematographer Cinematographers plan, direct and coordinate filming to control…" at bounding box center [288, 726] width 284 height 80
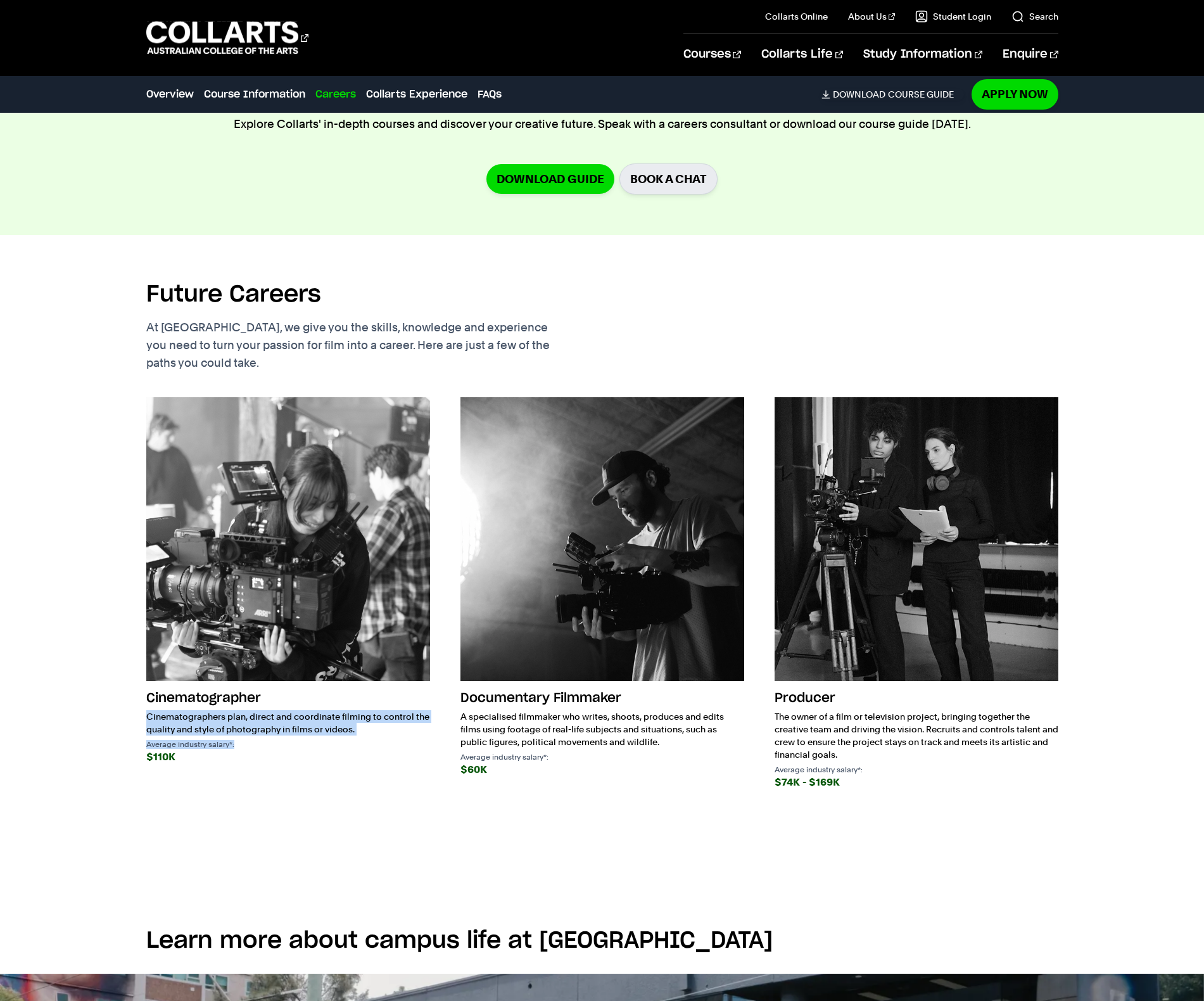
click at [333, 698] on h3 "Cinematographer" at bounding box center [288, 698] width 284 height 24
click at [326, 748] on div "Cinematographer Cinematographers plan, direct and coordinate filming to control…" at bounding box center [288, 726] width 284 height 80
click at [326, 748] on div "$110K" at bounding box center [288, 756] width 284 height 18
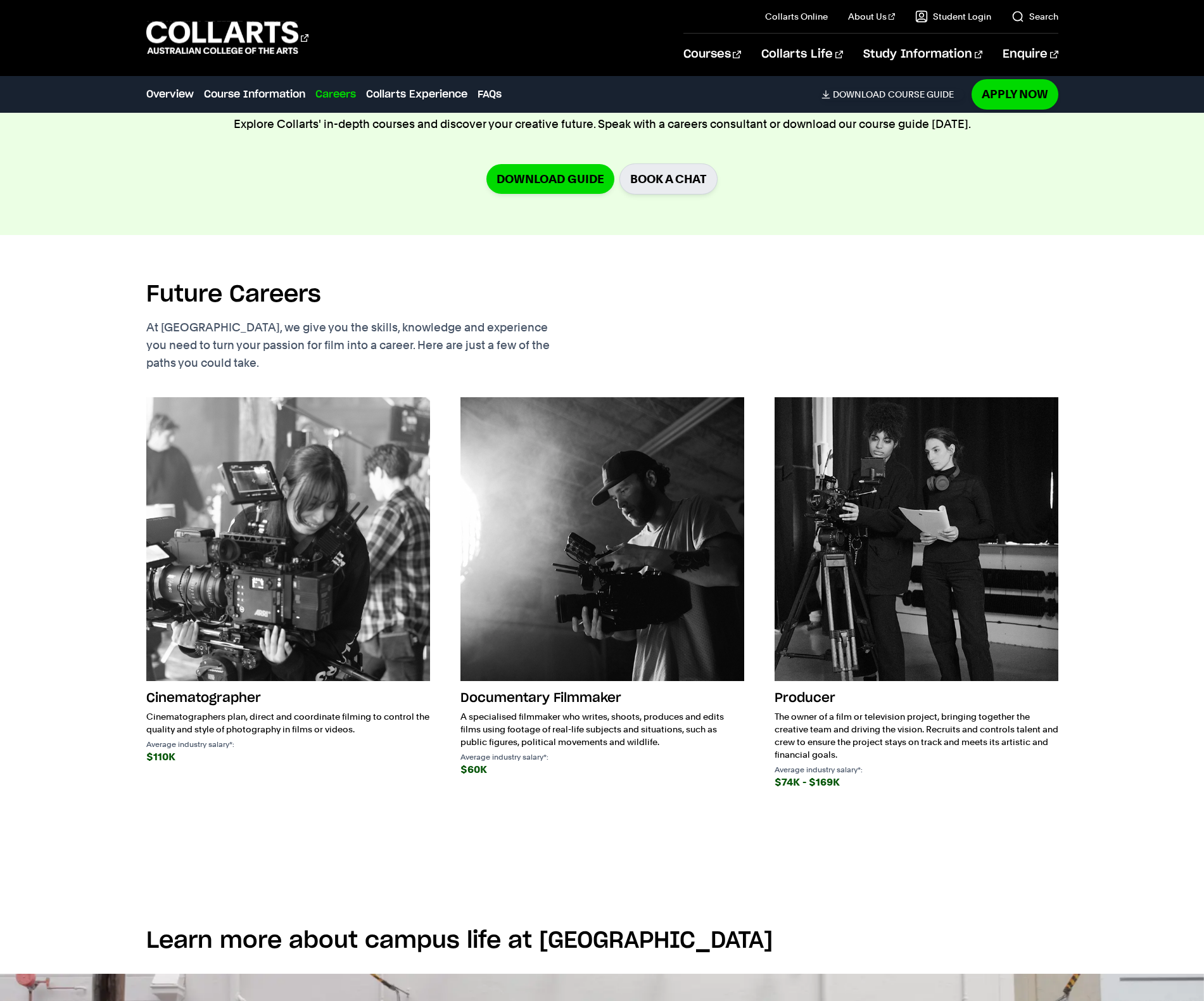
click at [552, 729] on p "A specialised filmmaker who writes, shoots, produces and edits films using foot…" at bounding box center [602, 729] width 284 height 38
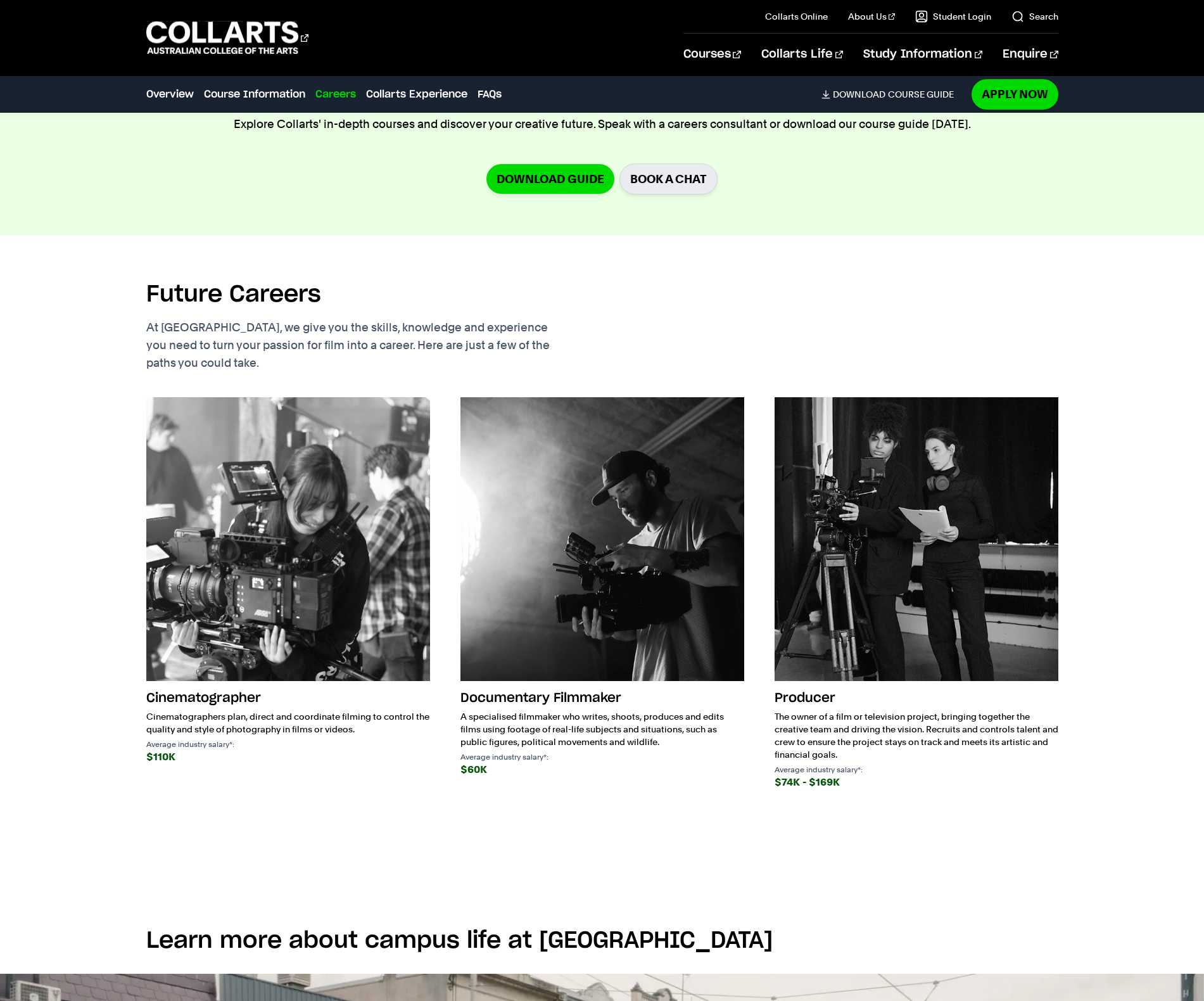
drag, startPoint x: 598, startPoint y: 724, endPoint x: 607, endPoint y: 576, distance: 148.3
click at [602, 692] on div "Documentary Filmmaker A specialised filmmaker who writes, shoots, produces and …" at bounding box center [602, 732] width 284 height 92
click at [587, 698] on h3 "Documentary Filmmaker" at bounding box center [602, 698] width 284 height 24
click at [634, 706] on h3 "Documentary Filmmaker" at bounding box center [602, 698] width 284 height 24
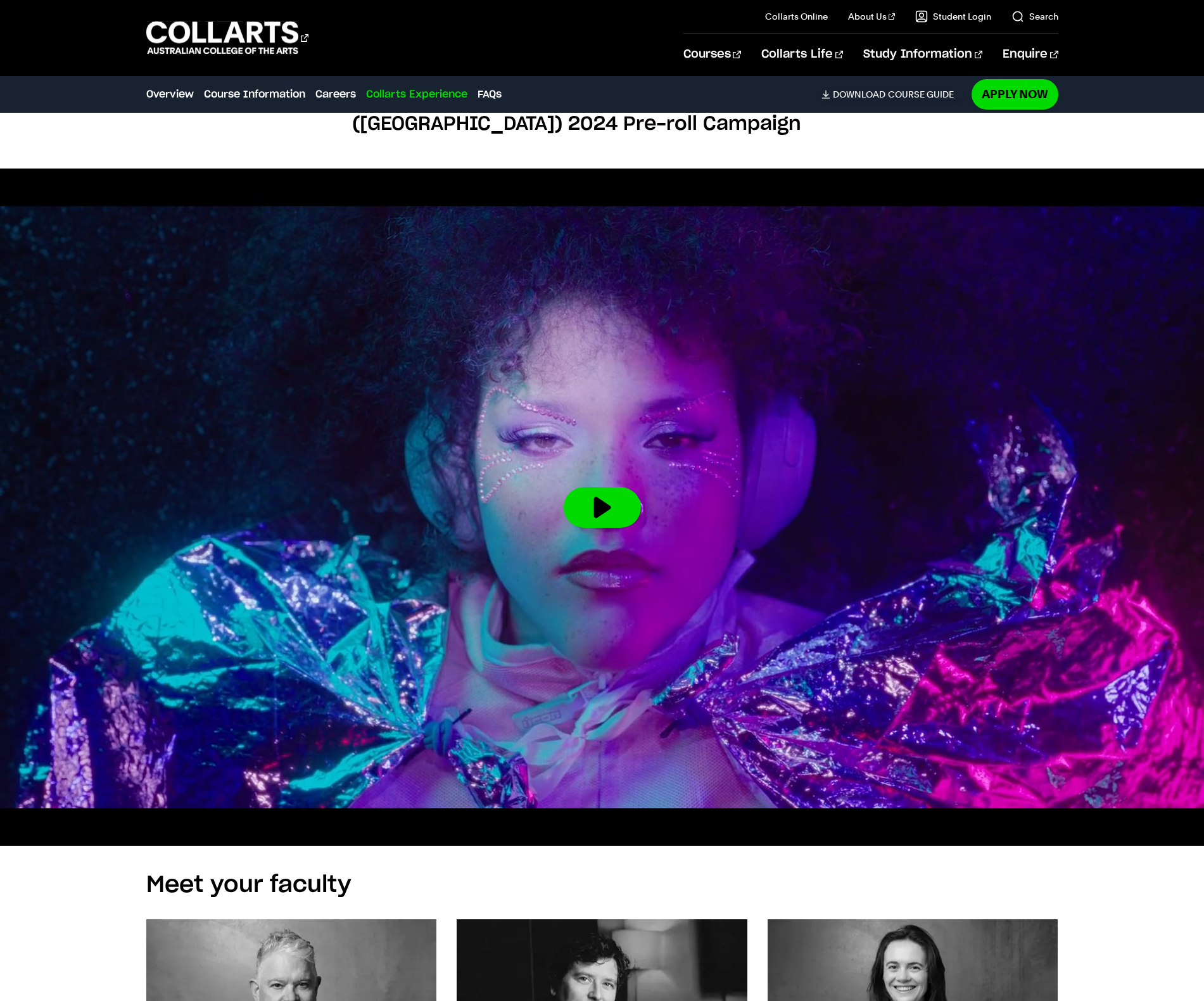
scroll to position [4113, 0]
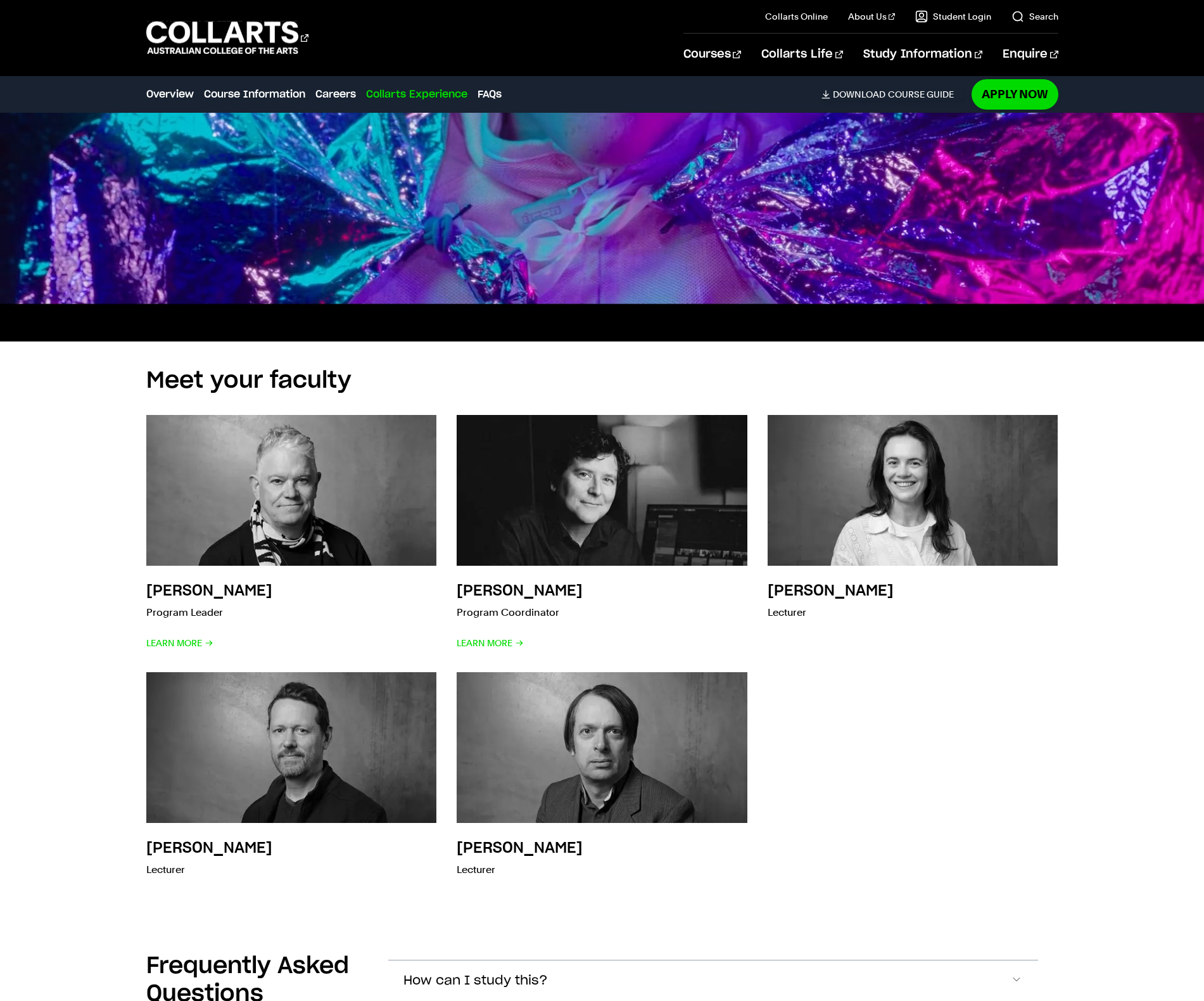
click at [1141, 490] on div "Meet your faculty Sean Cousins Program Leader Learn More Tristan Meredith Progr…" at bounding box center [602, 634] width 1116 height 585
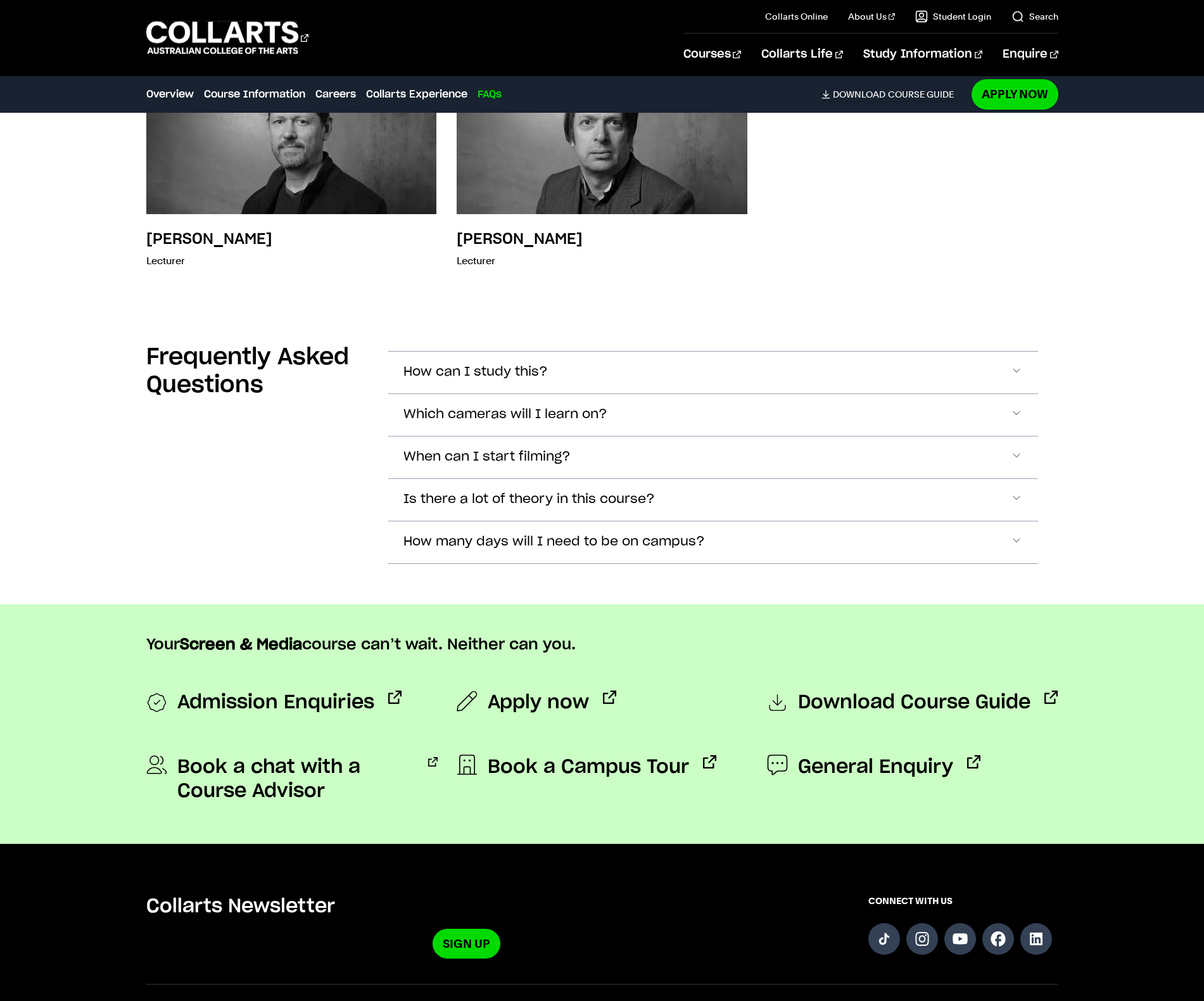
scroll to position [4976, 0]
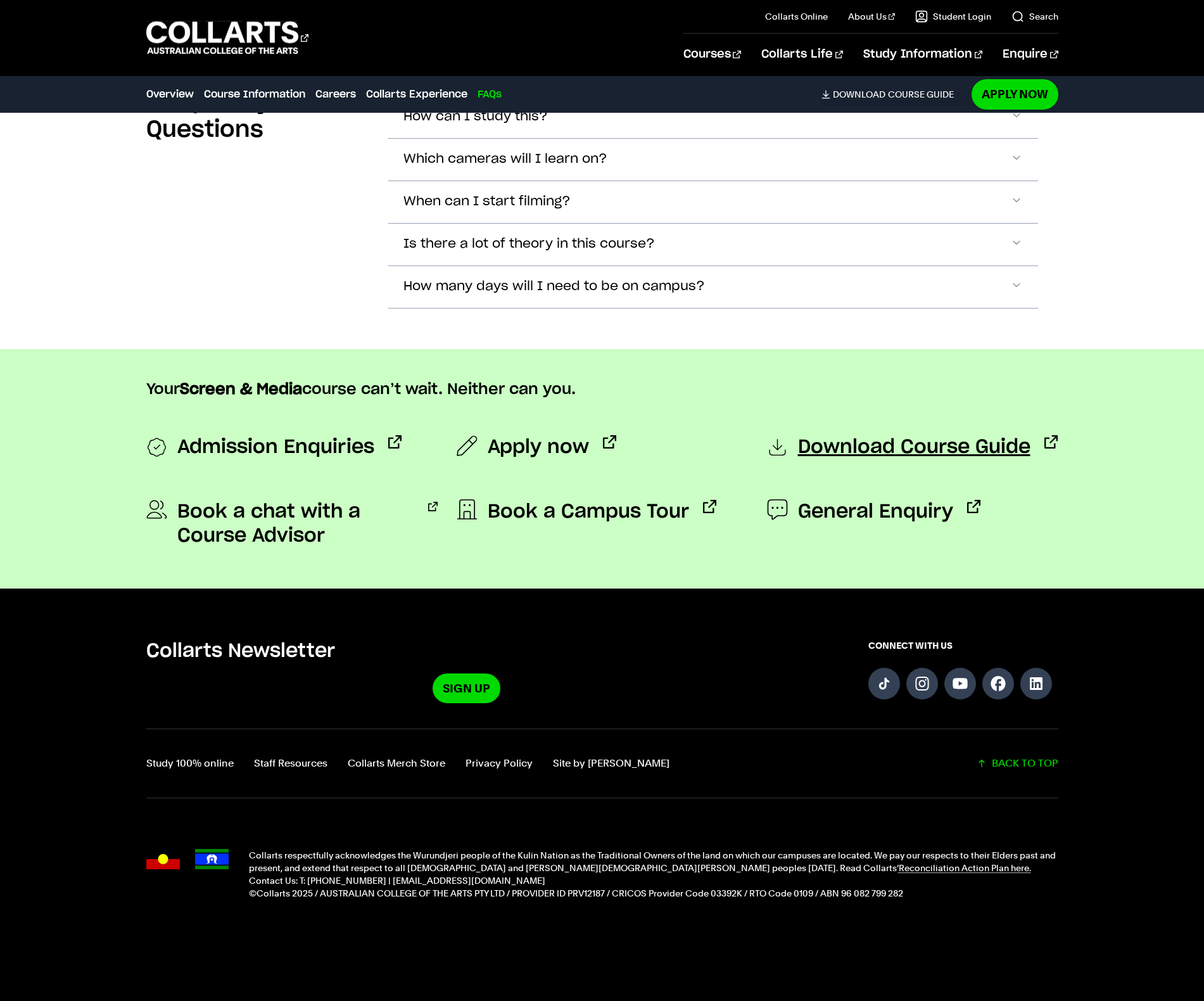
click at [902, 442] on span "Download Course Guide" at bounding box center [914, 448] width 233 height 25
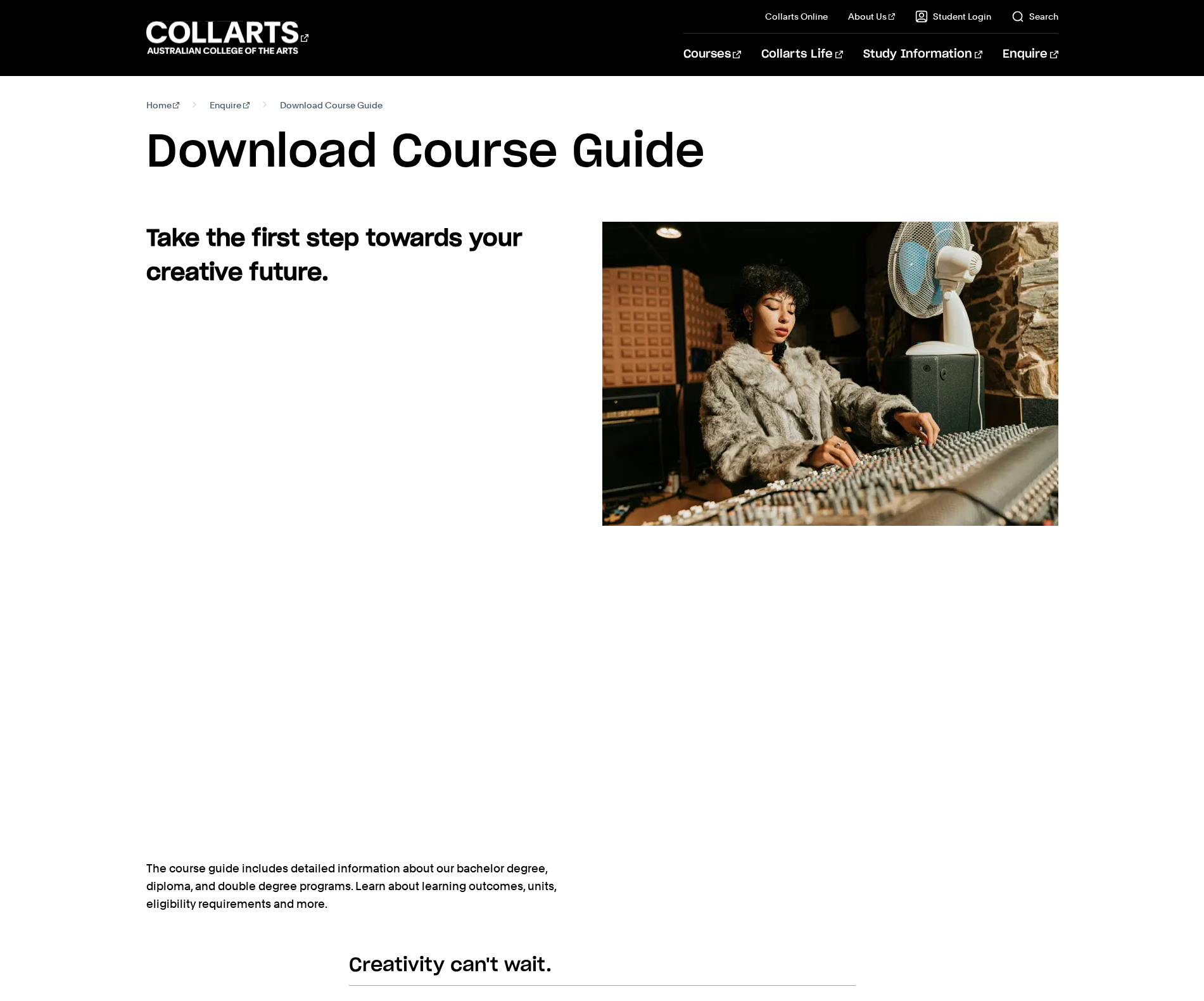
click at [359, 216] on section "Home Enquire Download Course Guide Download Course Guide" at bounding box center [602, 148] width 912 height 145
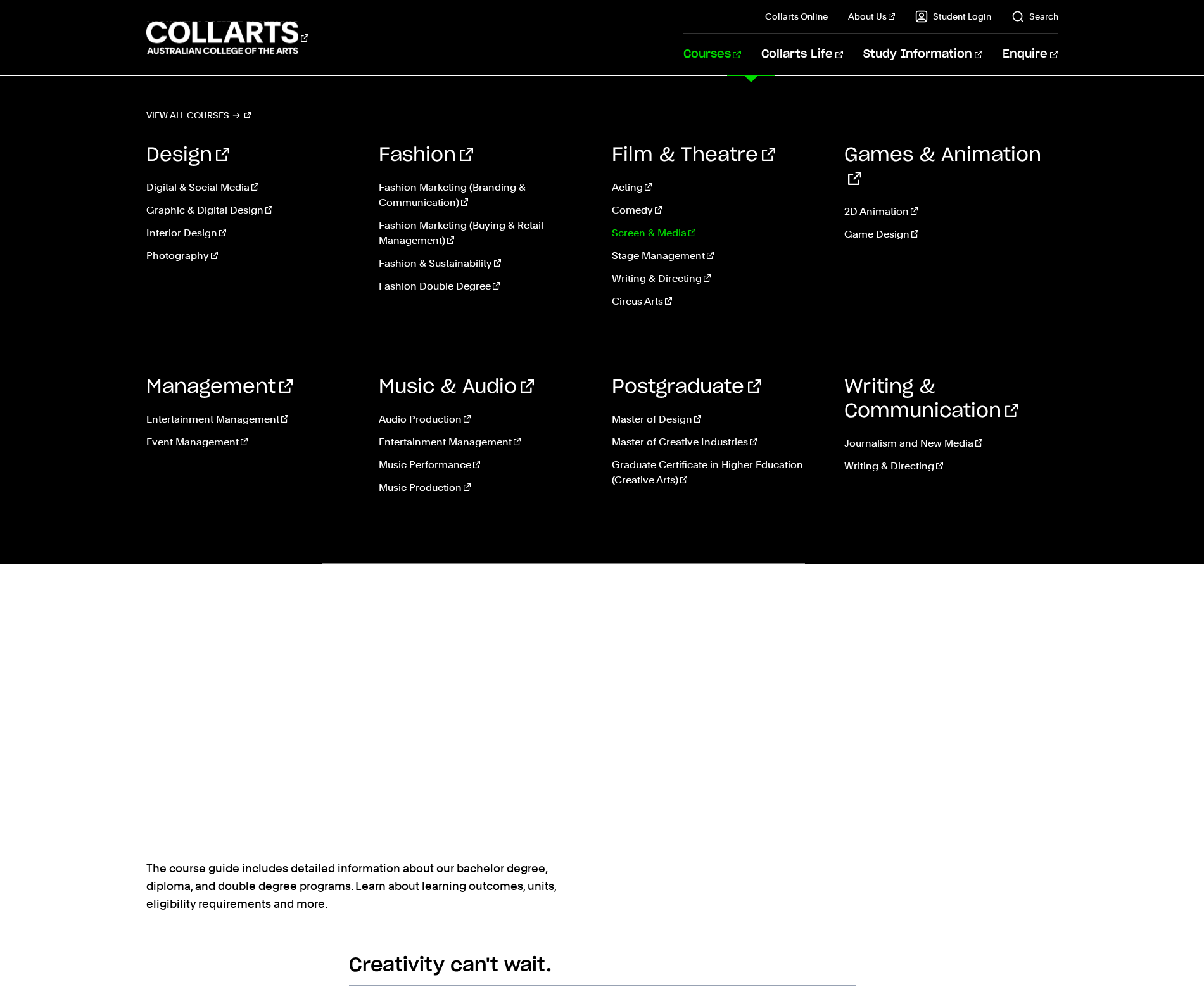
click at [648, 233] on link "Screen & Media" at bounding box center [719, 233] width 214 height 15
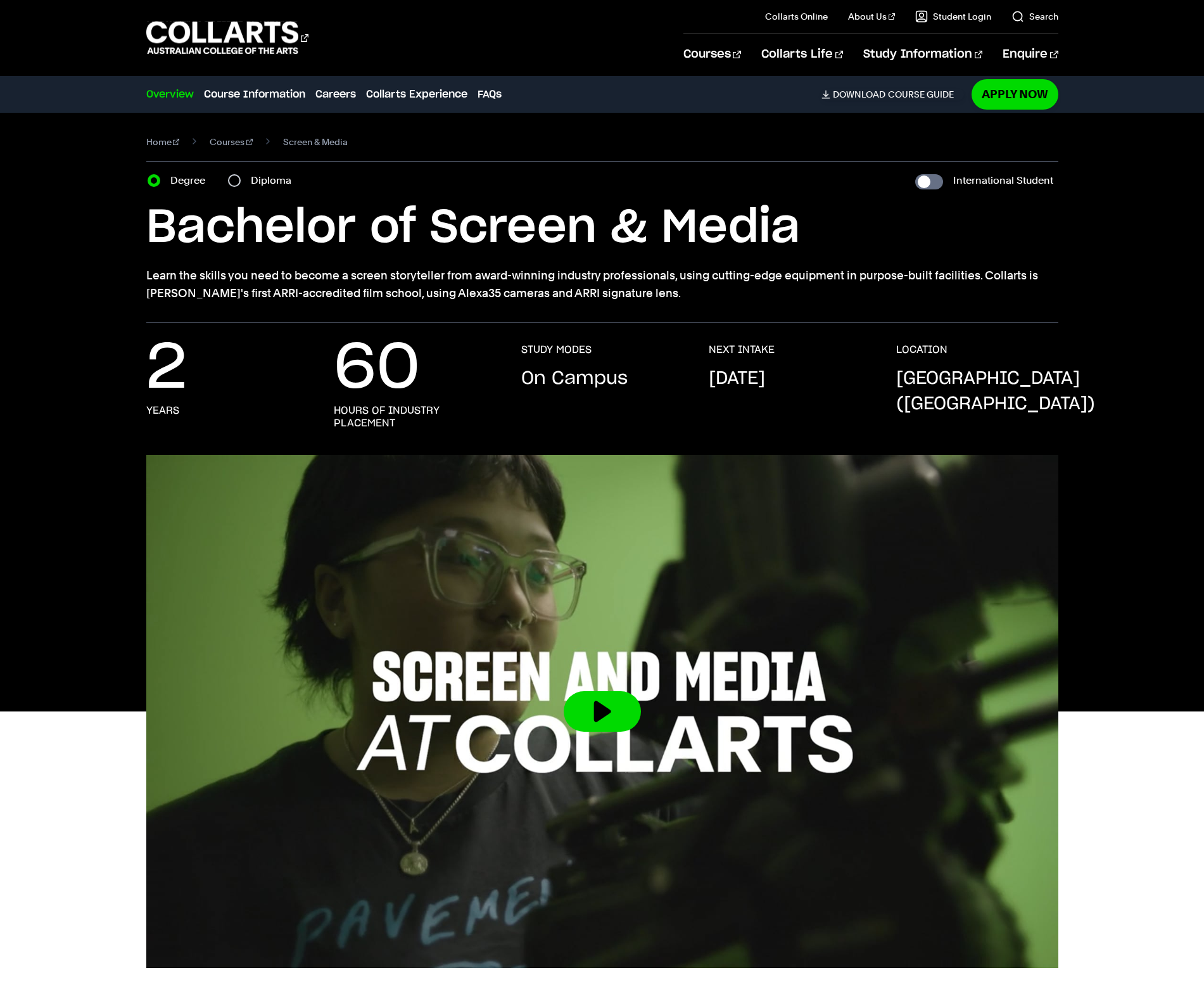
click at [655, 293] on p "Learn the skills you need to become a screen storyteller from award-winning ind…" at bounding box center [602, 284] width 912 height 35
drag, startPoint x: 655, startPoint y: 293, endPoint x: 128, endPoint y: 271, distance: 527.5
click at [128, 271] on div "Home Courses Screen & Media Course variant Degree Diploma International Student…" at bounding box center [602, 217] width 1116 height 210
click at [129, 271] on div "Home Courses Screen & Media Course variant Degree Diploma International Student…" at bounding box center [602, 217] width 1116 height 210
drag, startPoint x: 153, startPoint y: 271, endPoint x: 761, endPoint y: 281, distance: 608.1
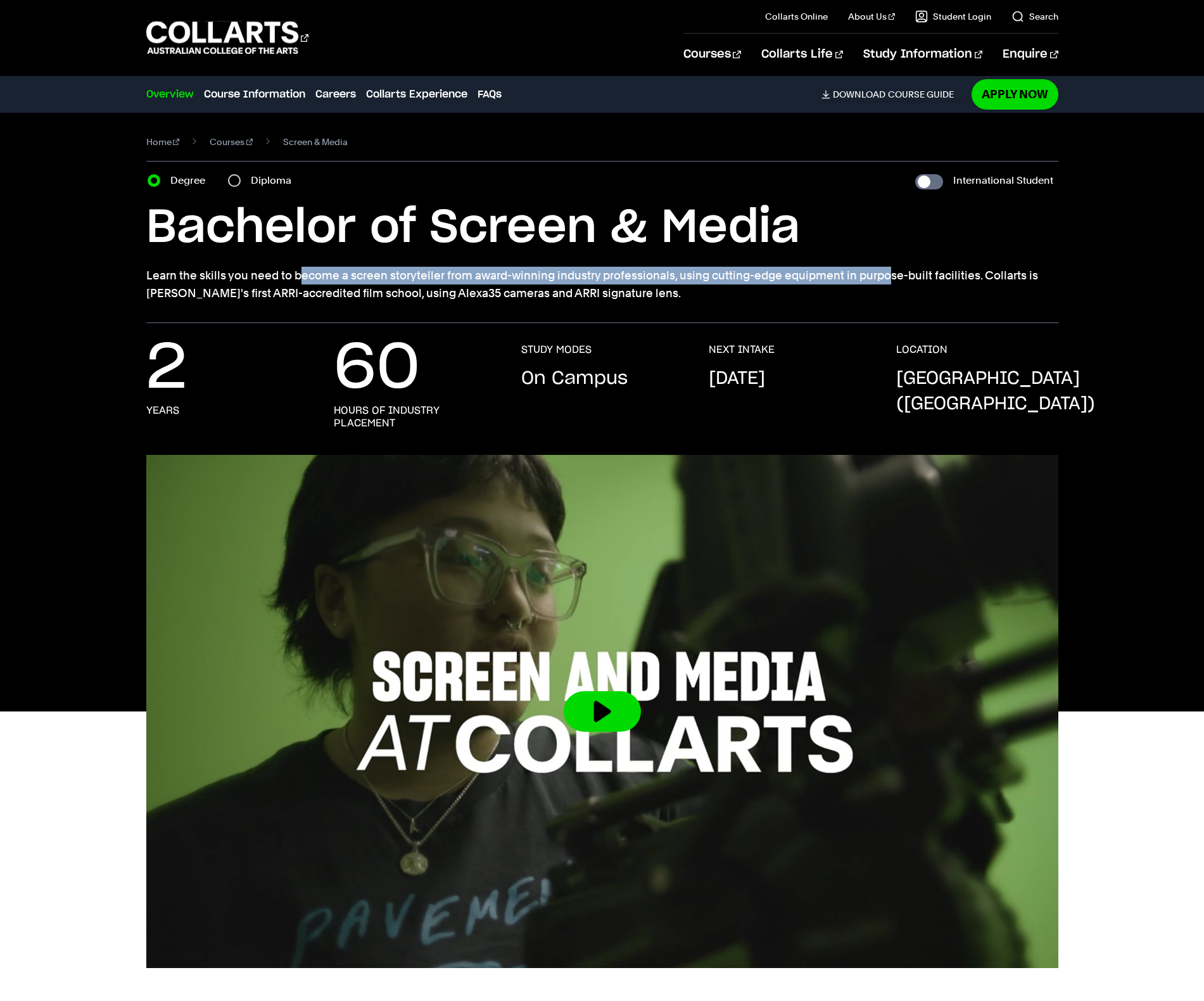
click at [742, 282] on p "Learn the skills you need to become a screen storyteller from award-winning ind…" at bounding box center [602, 284] width 912 height 35
click at [761, 281] on p "Learn the skills you need to become a screen storyteller from award-winning ind…" at bounding box center [602, 284] width 912 height 35
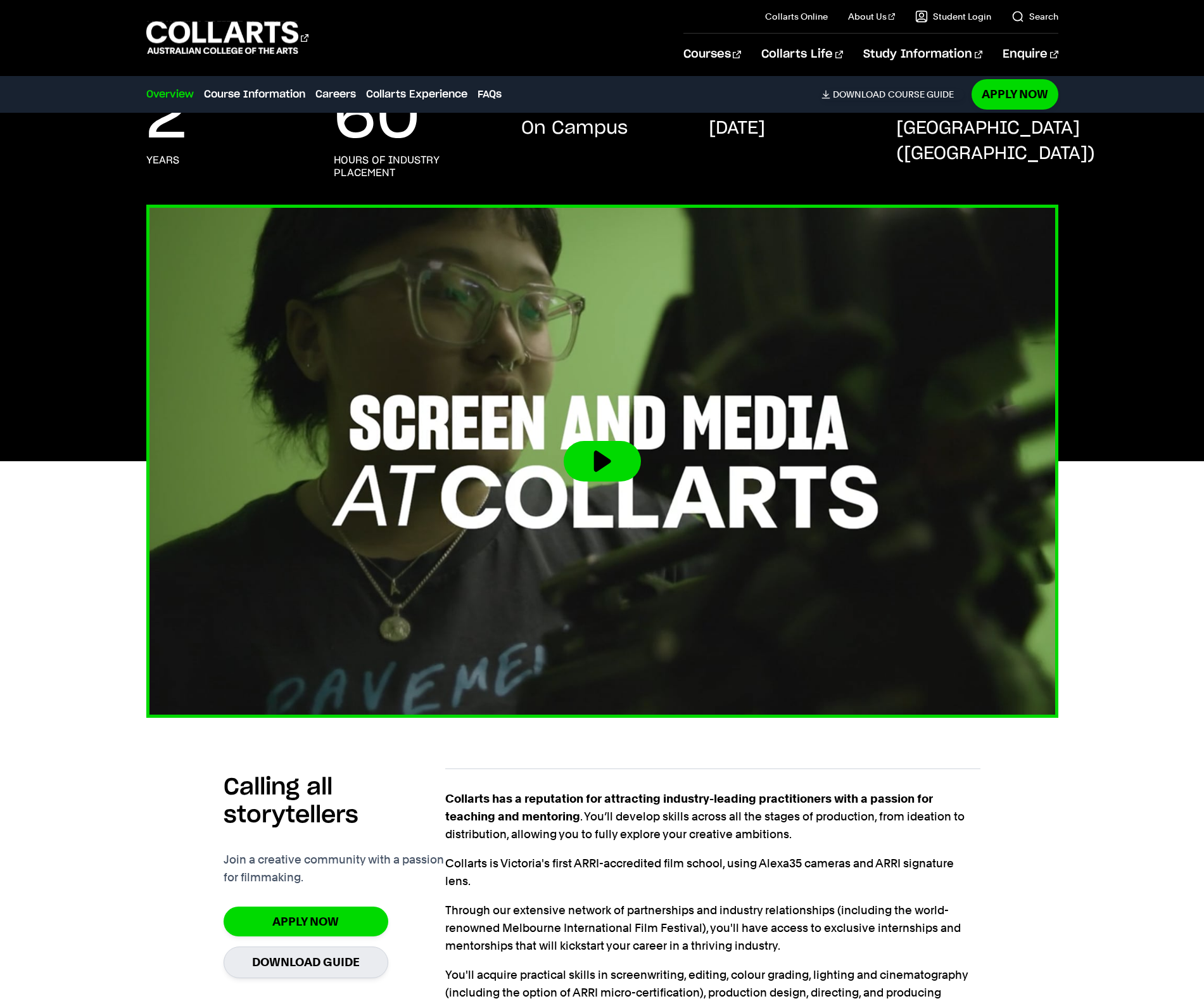
scroll to position [252, 0]
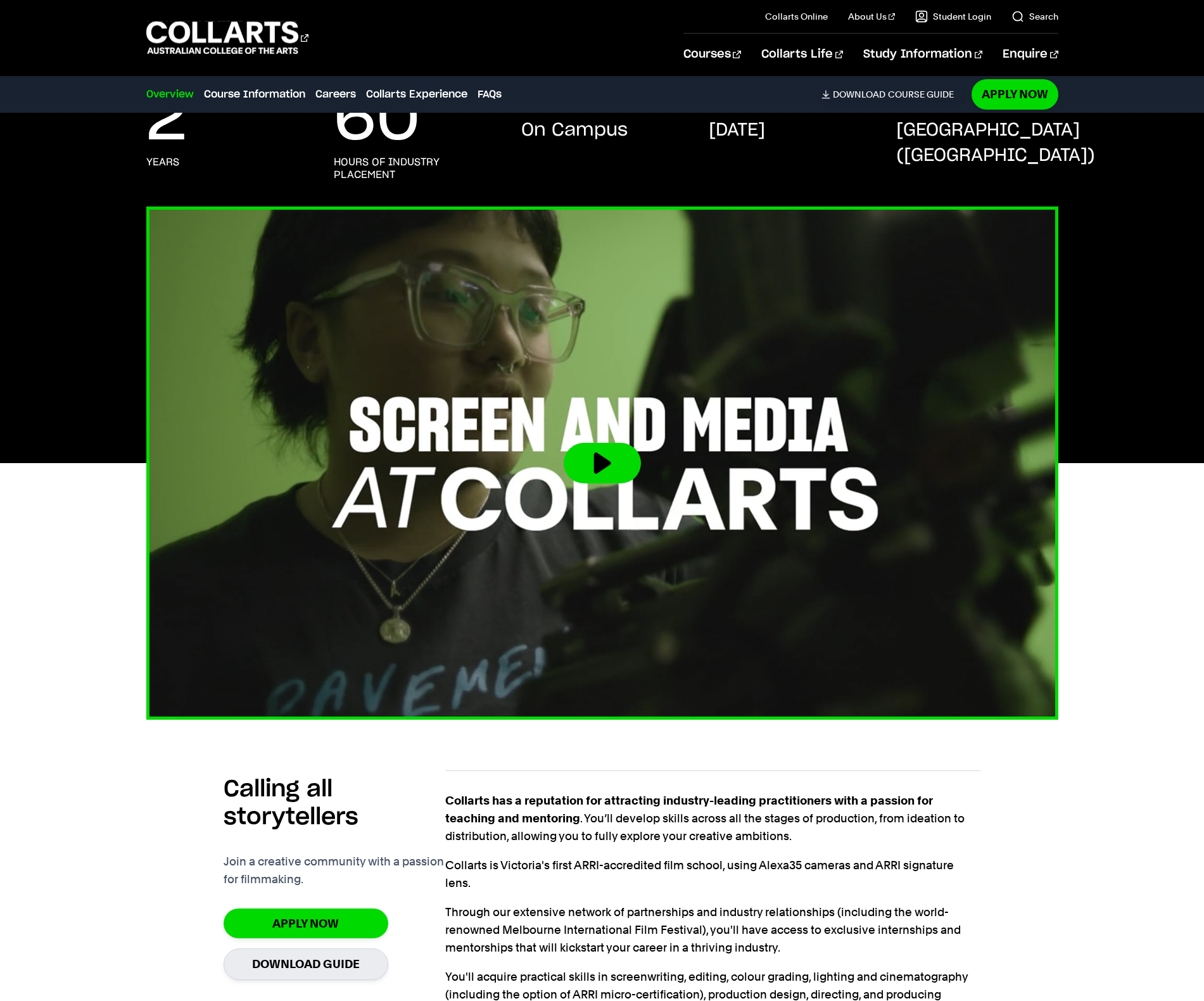
click at [692, 370] on img at bounding box center [602, 463] width 1003 height 564
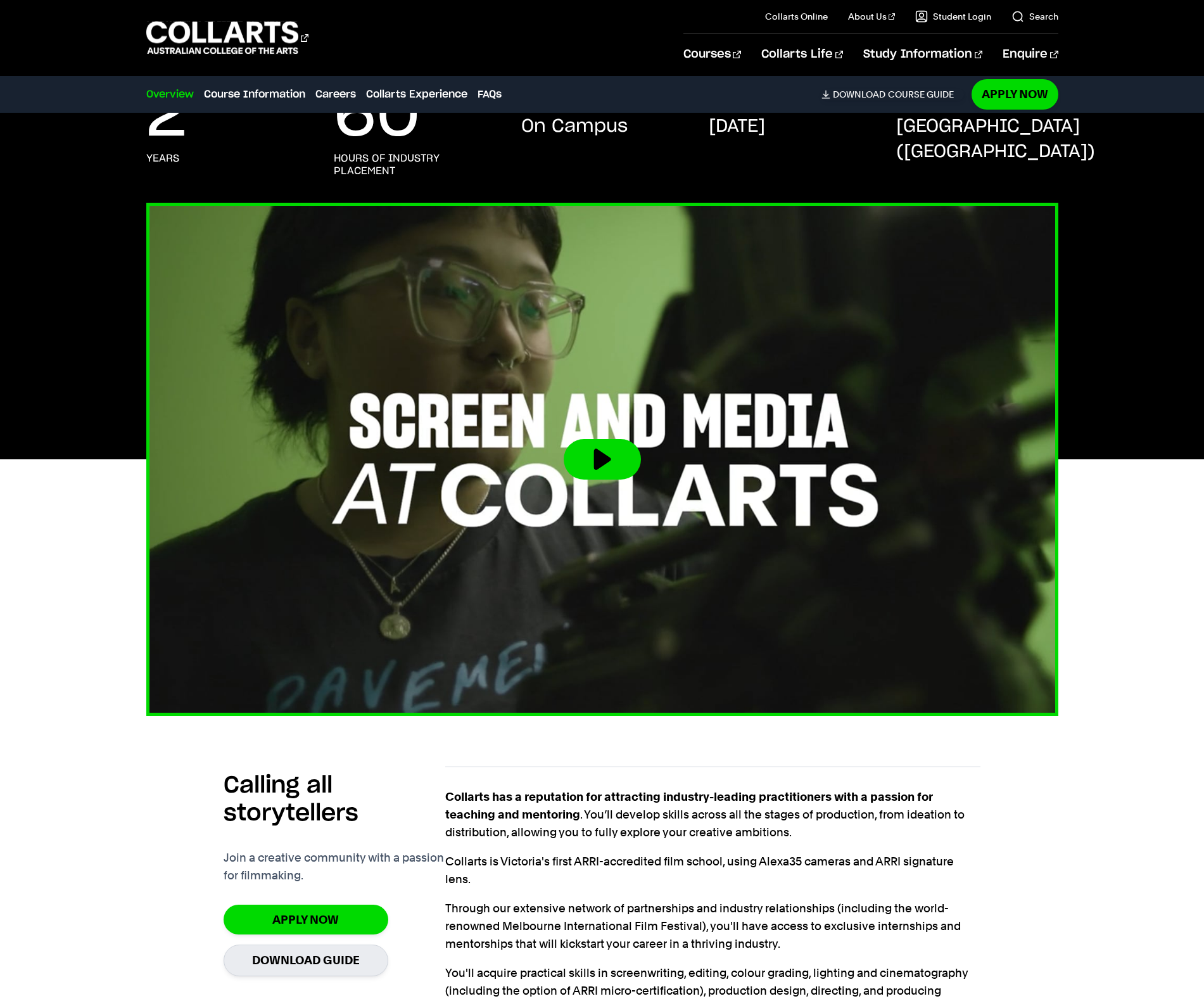
click at [582, 459] on button at bounding box center [602, 459] width 77 height 41
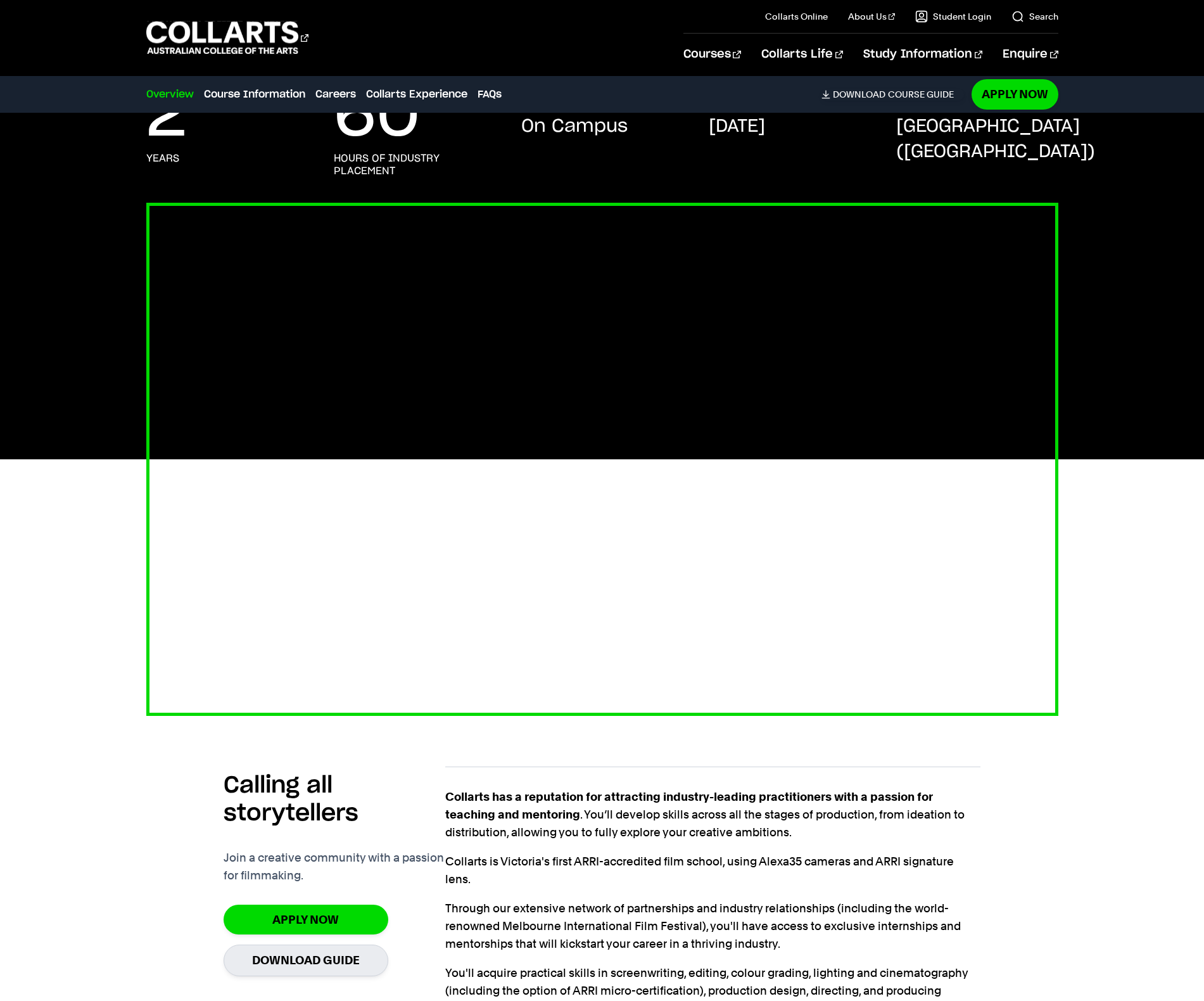
scroll to position [252, 0]
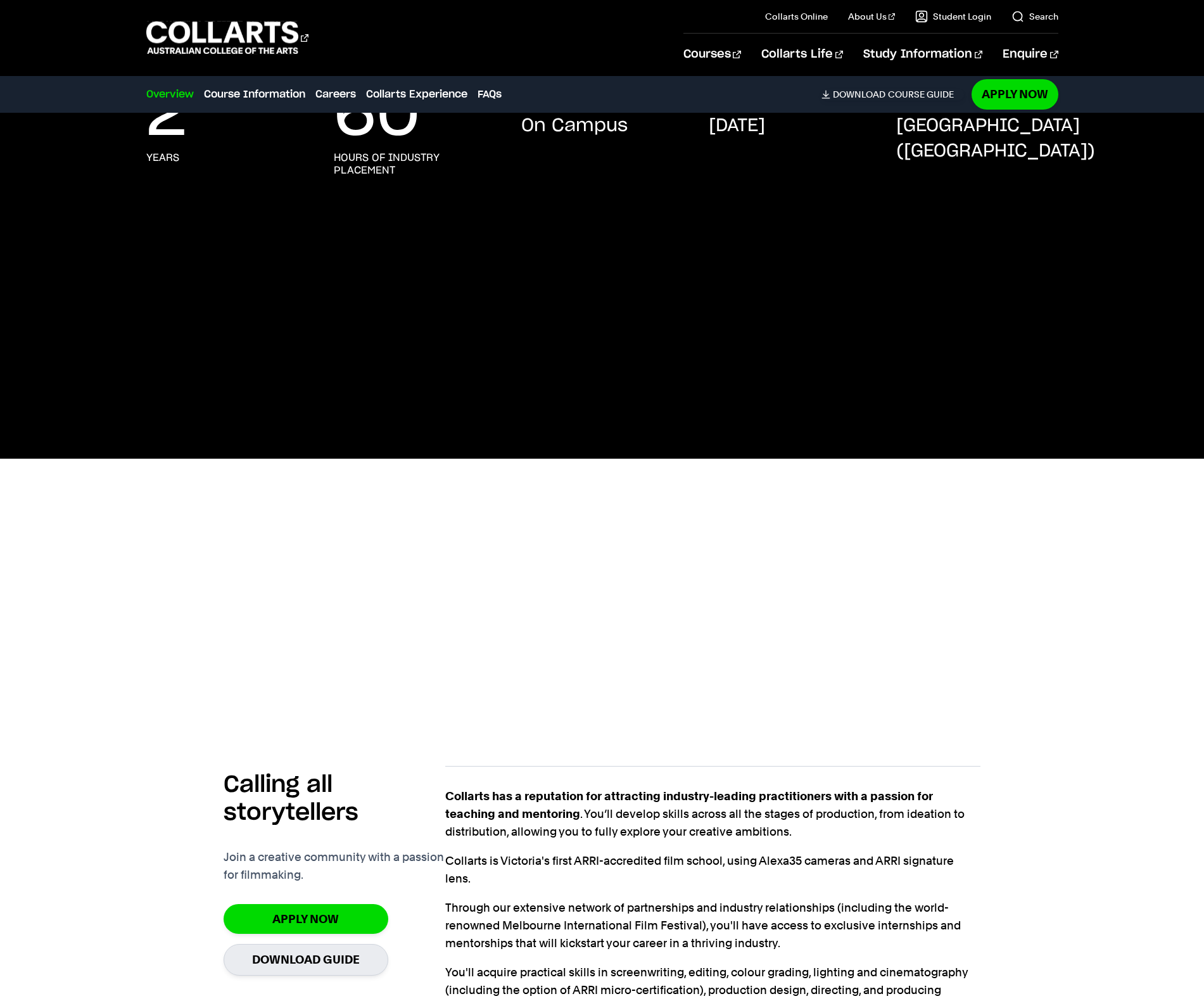
click at [677, 799] on strong "Collarts has a reputation for attracting industry-leading practitioners with a …" at bounding box center [689, 805] width 488 height 31
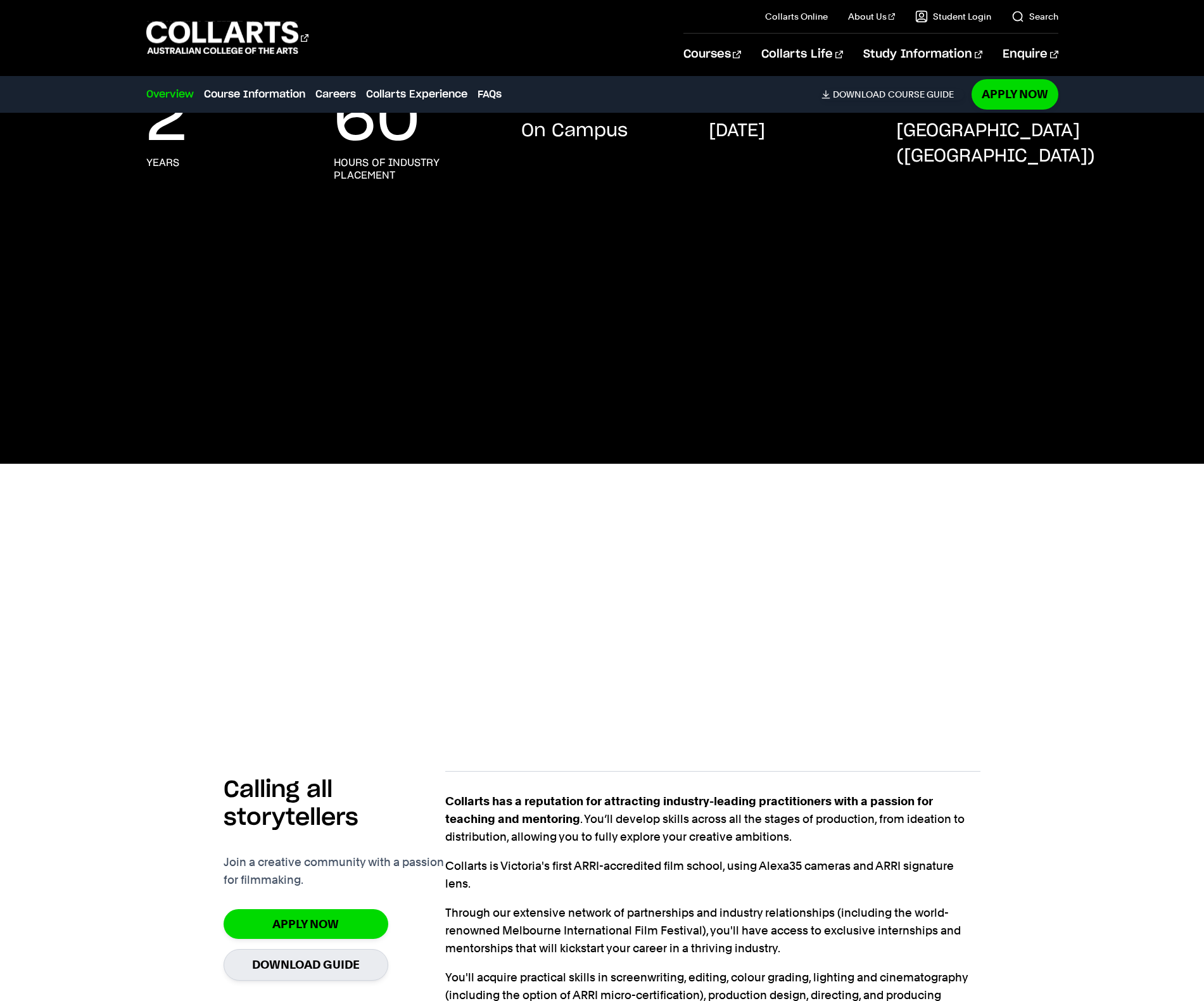
scroll to position [288, 0]
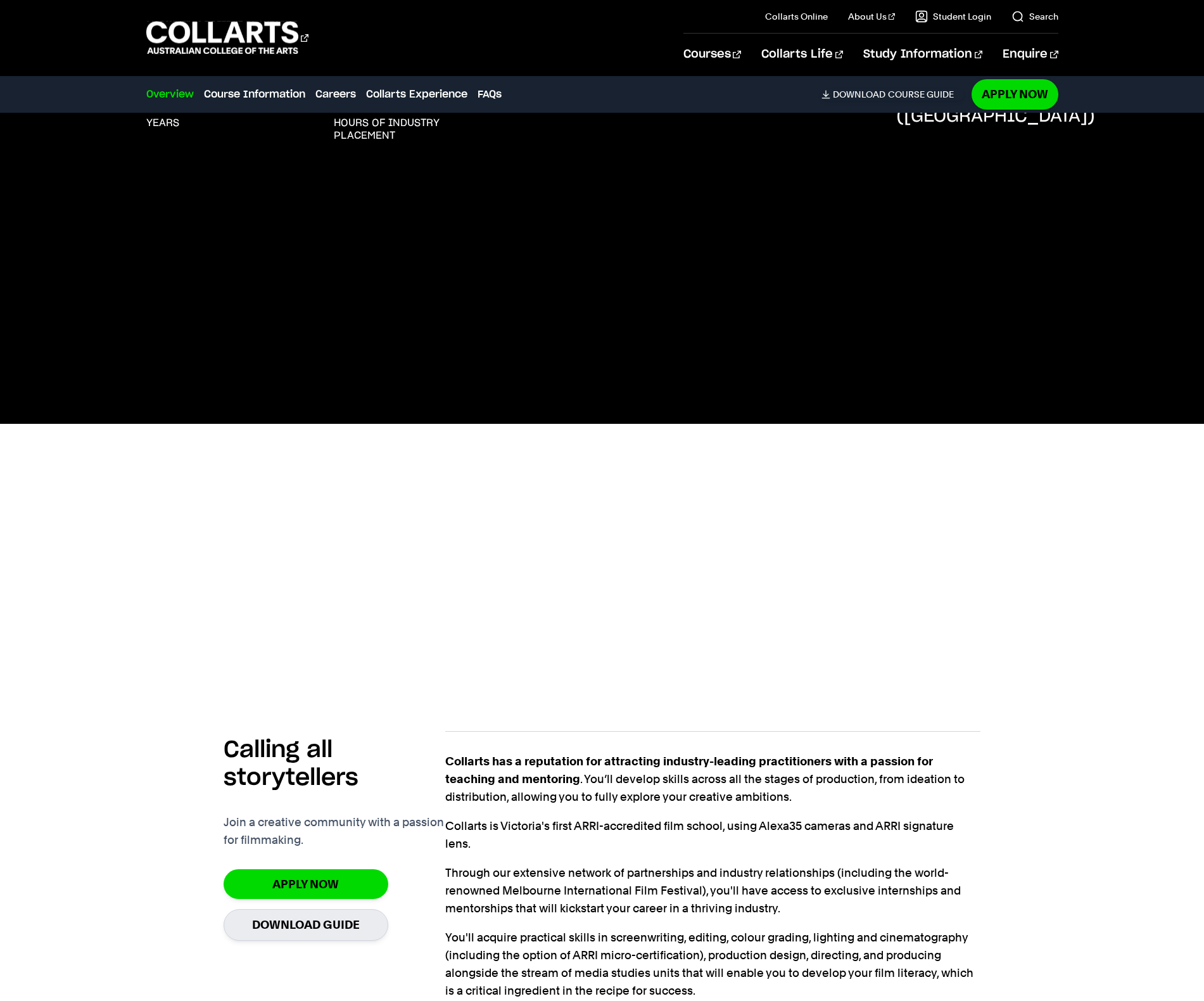
click at [1117, 517] on div at bounding box center [602, 424] width 1116 height 513
click at [34, 431] on div at bounding box center [602, 424] width 1204 height 513
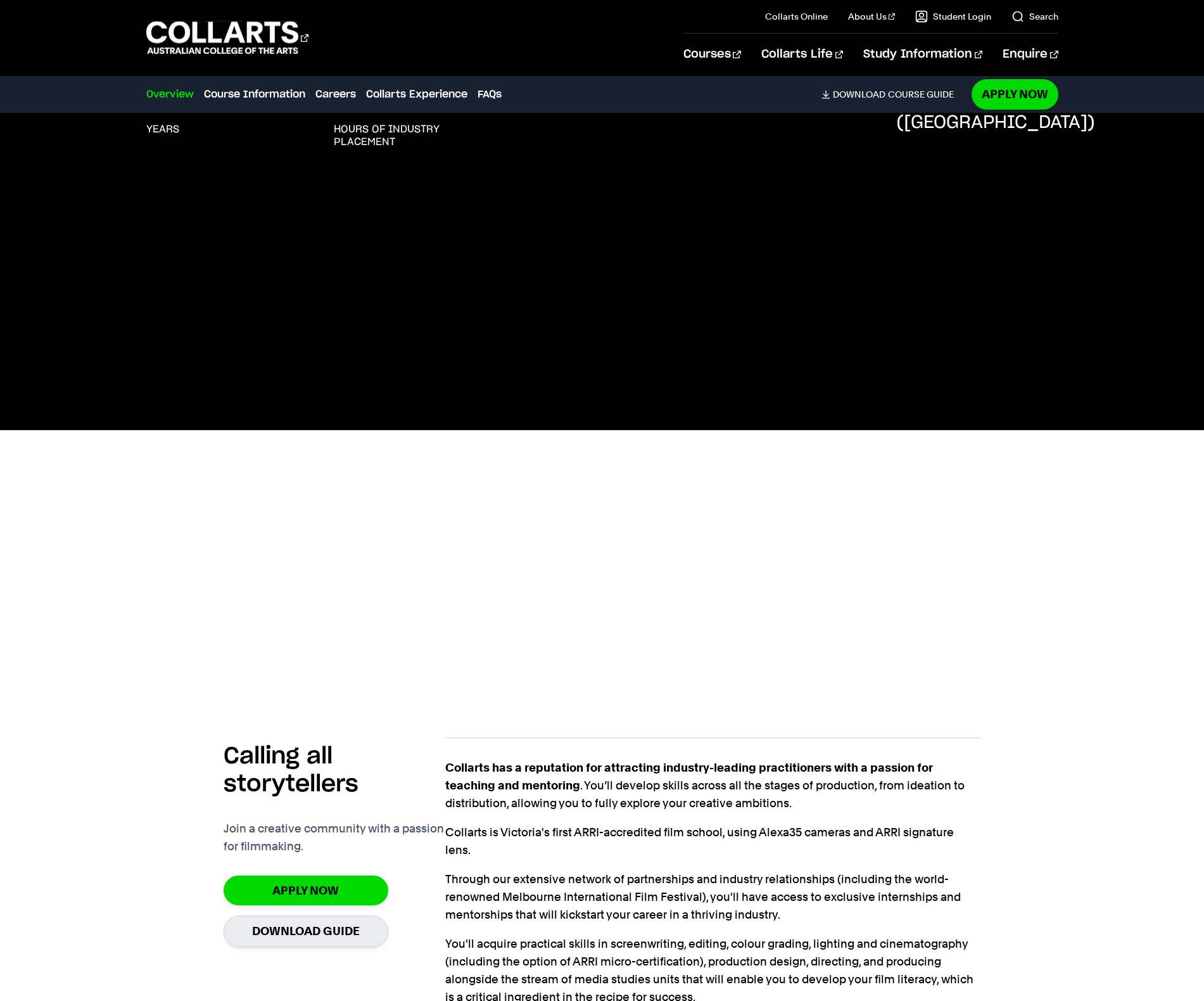
scroll to position [286, 0]
